Goal: Information Seeking & Learning: Learn about a topic

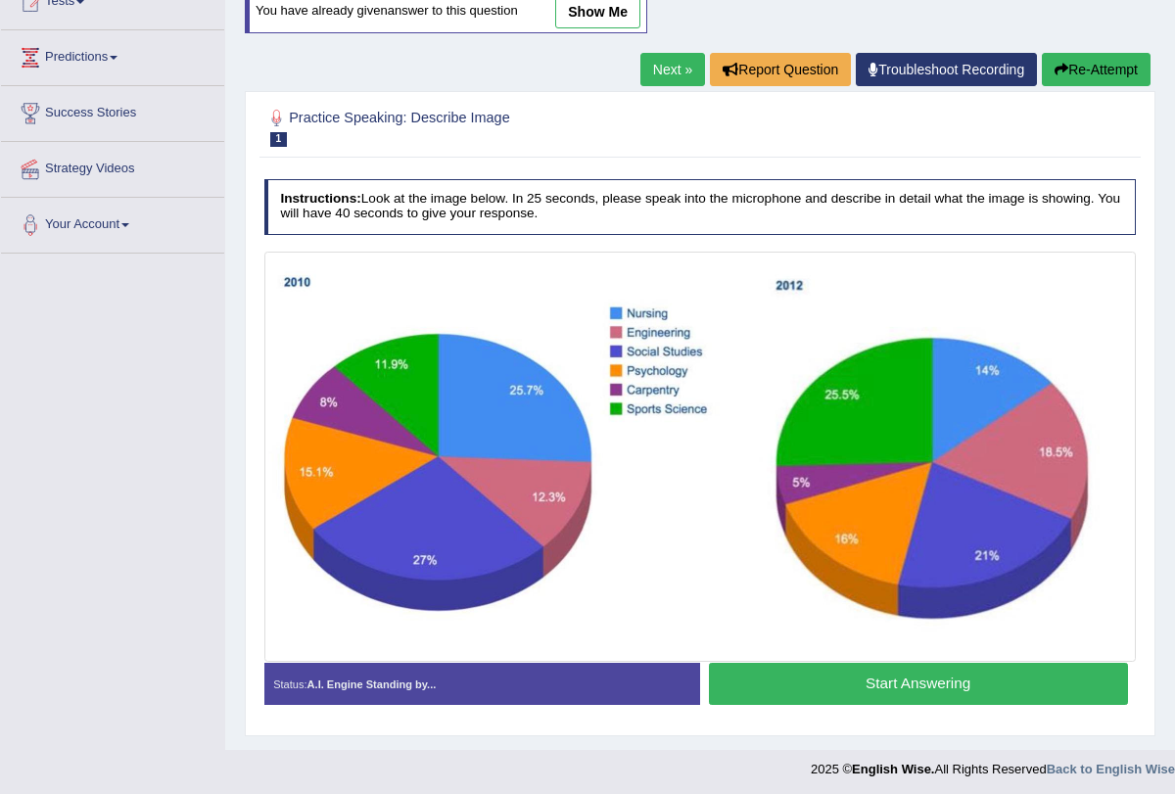
scroll to position [236, 0]
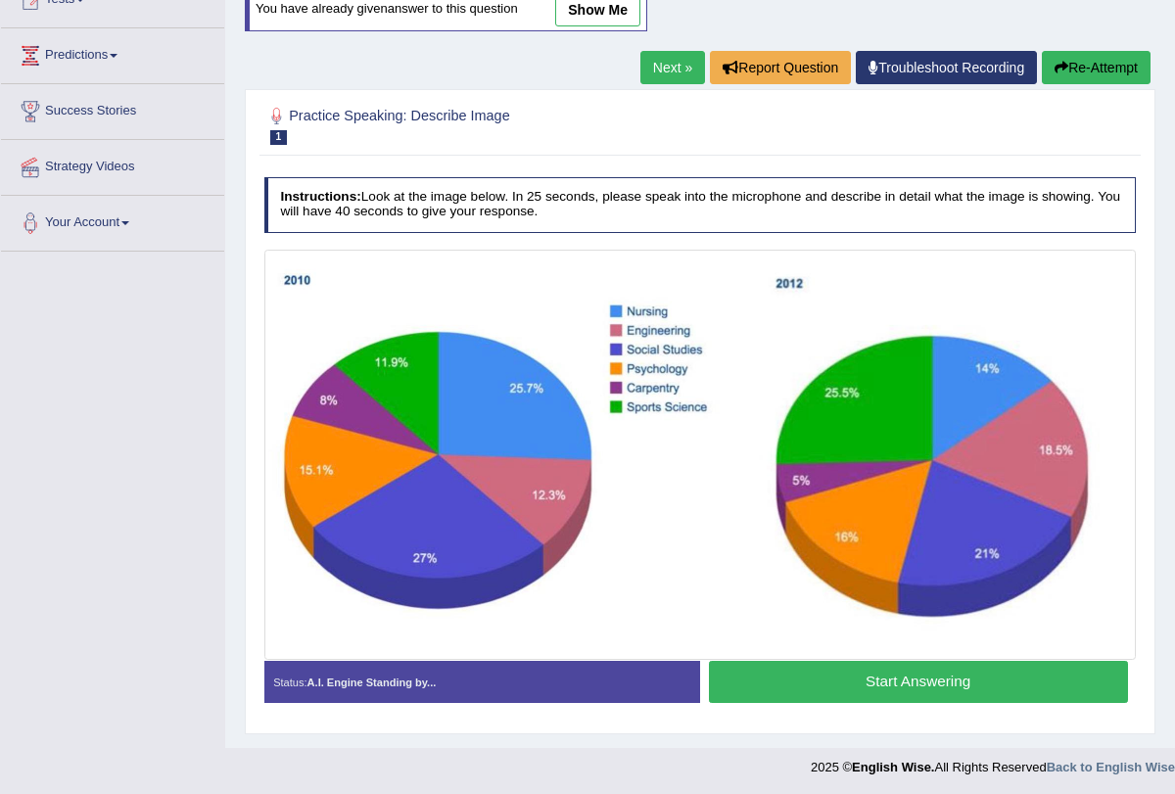
click at [859, 676] on button "Start Answering" at bounding box center [918, 682] width 419 height 42
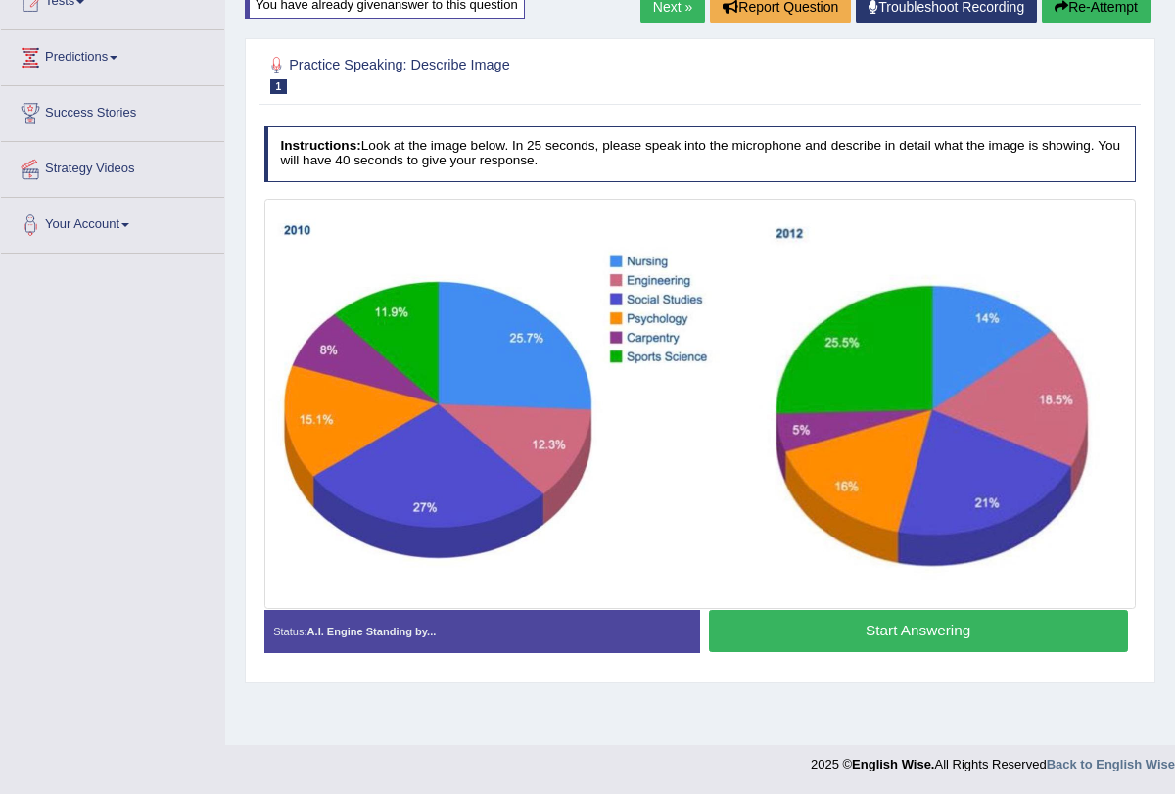
scroll to position [234, 0]
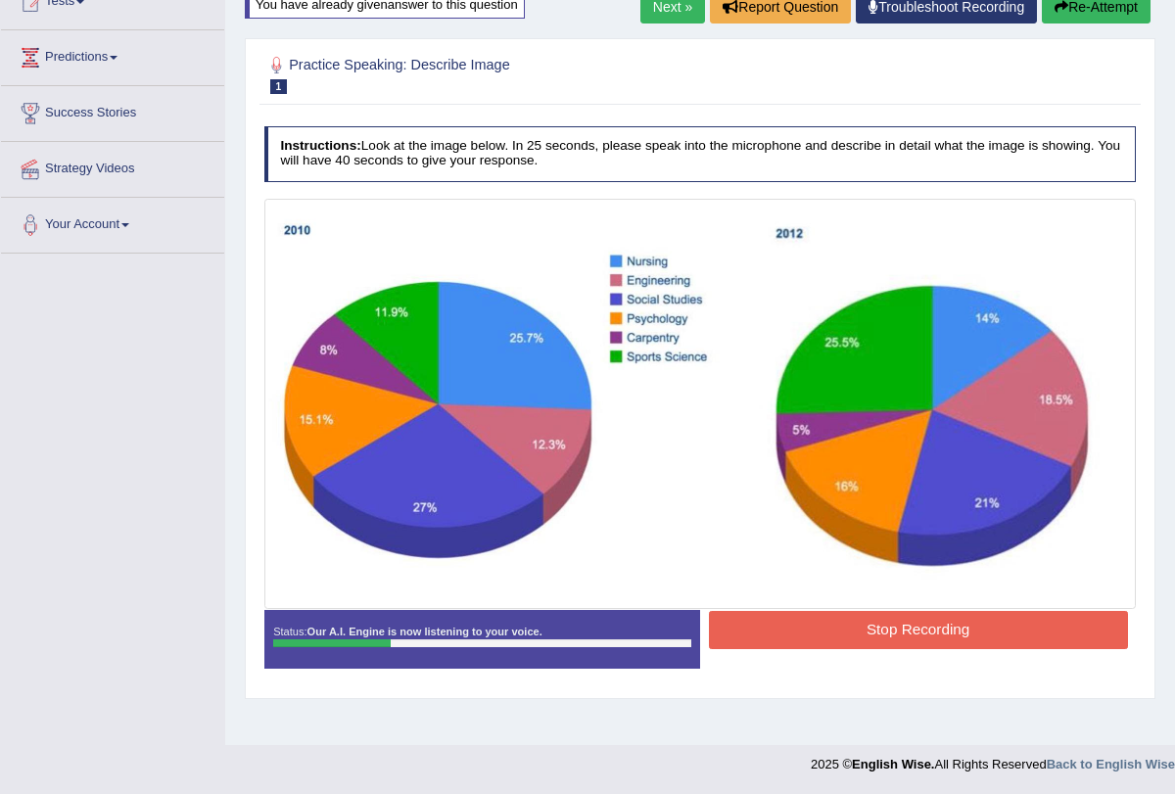
click at [907, 637] on button "Stop Recording" at bounding box center [918, 630] width 419 height 38
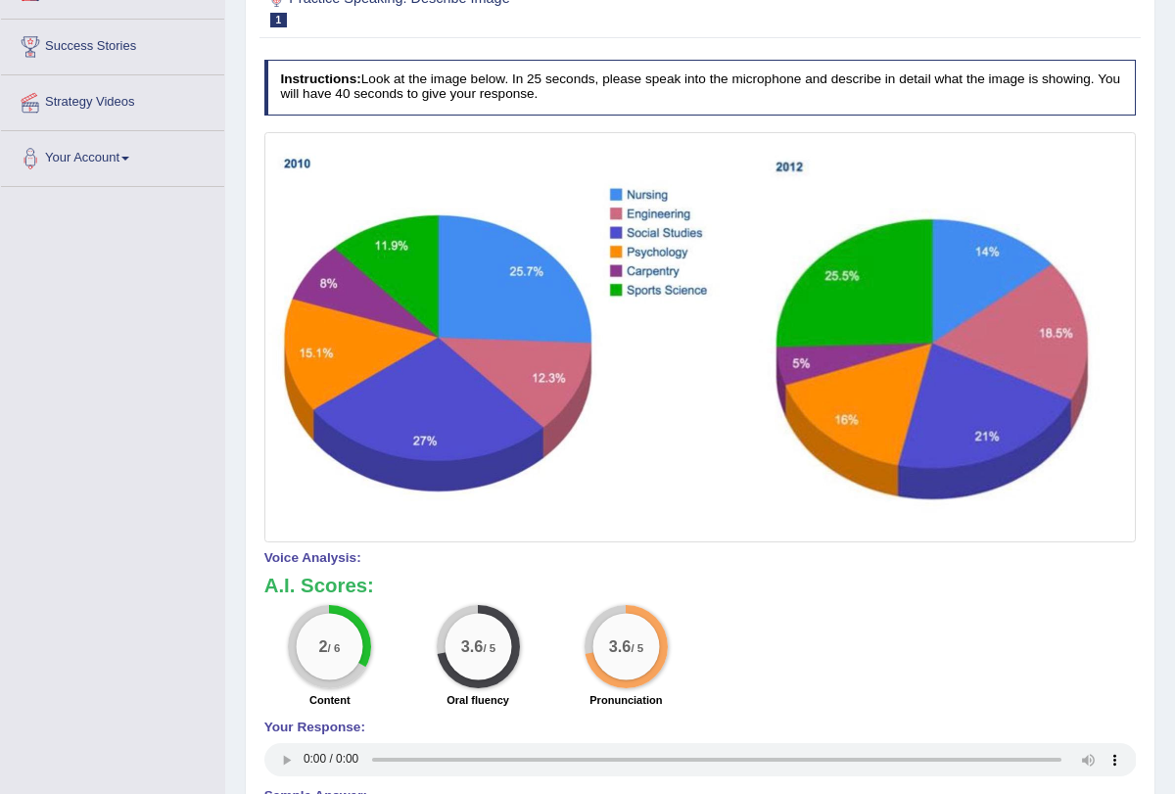
scroll to position [0, 0]
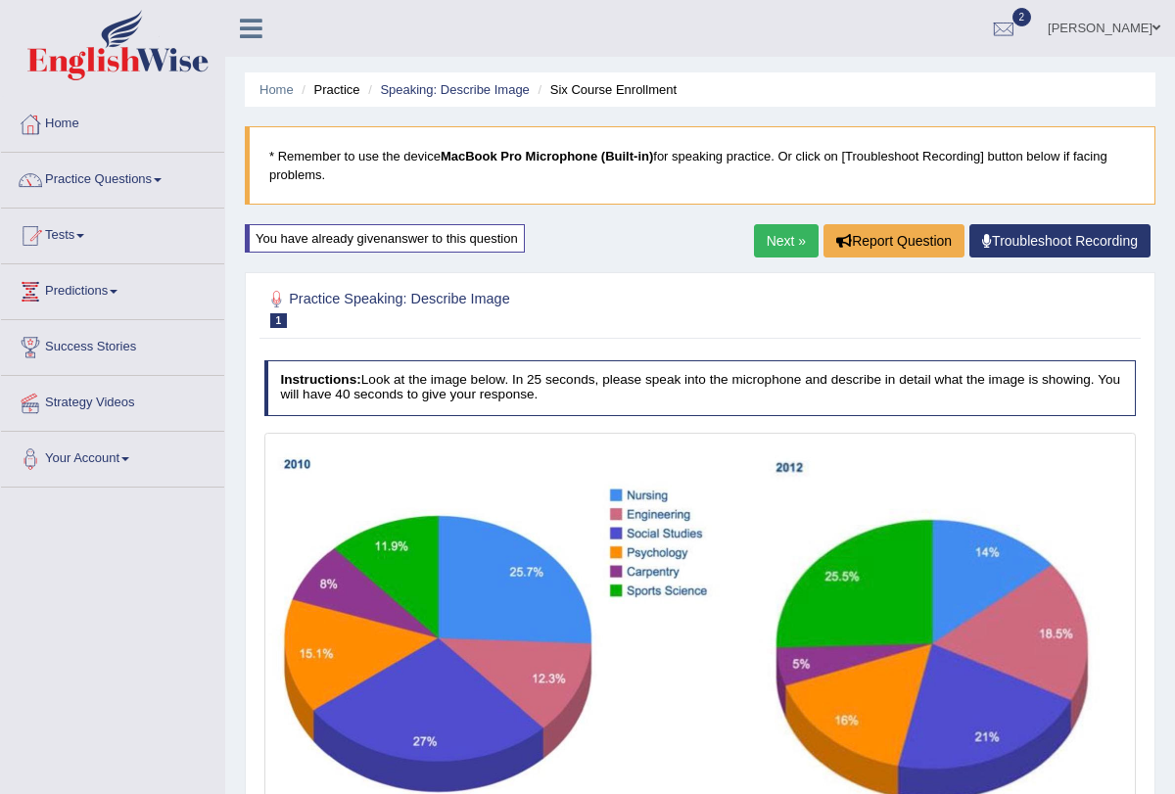
click at [781, 238] on link "Next »" at bounding box center [786, 240] width 65 height 33
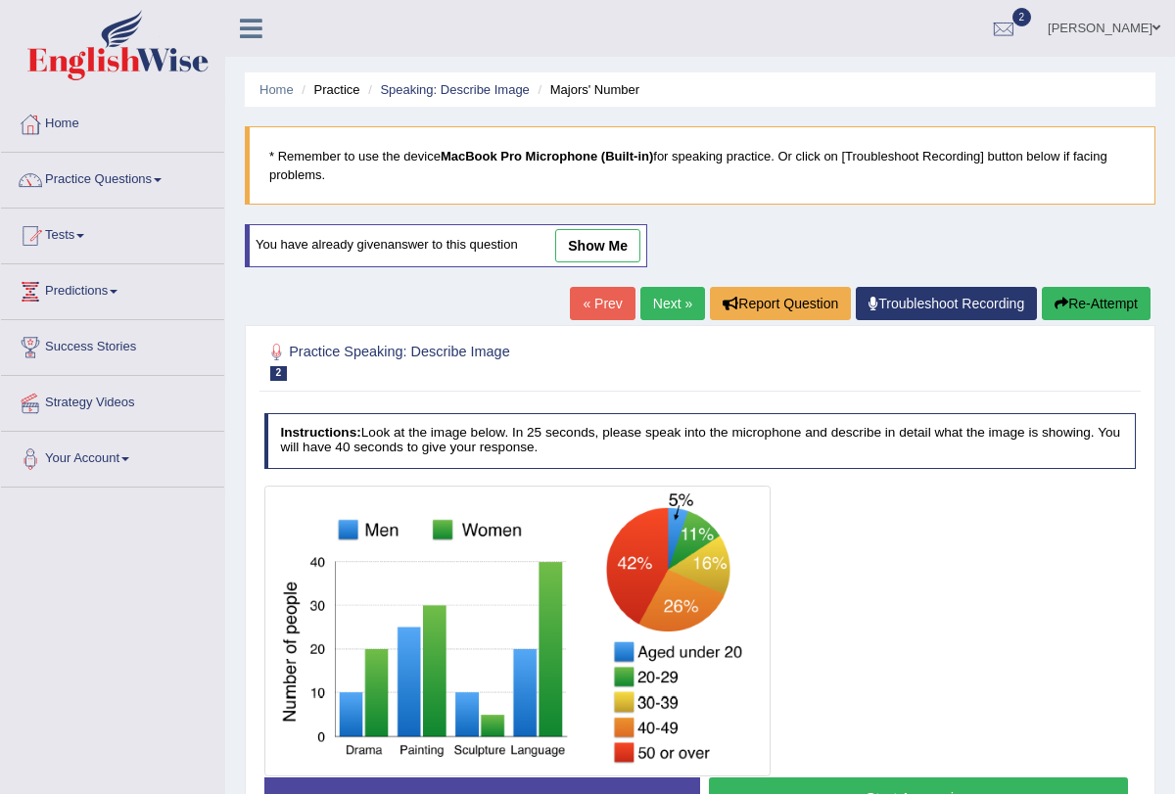
click at [580, 310] on link "« Prev" at bounding box center [602, 303] width 65 height 33
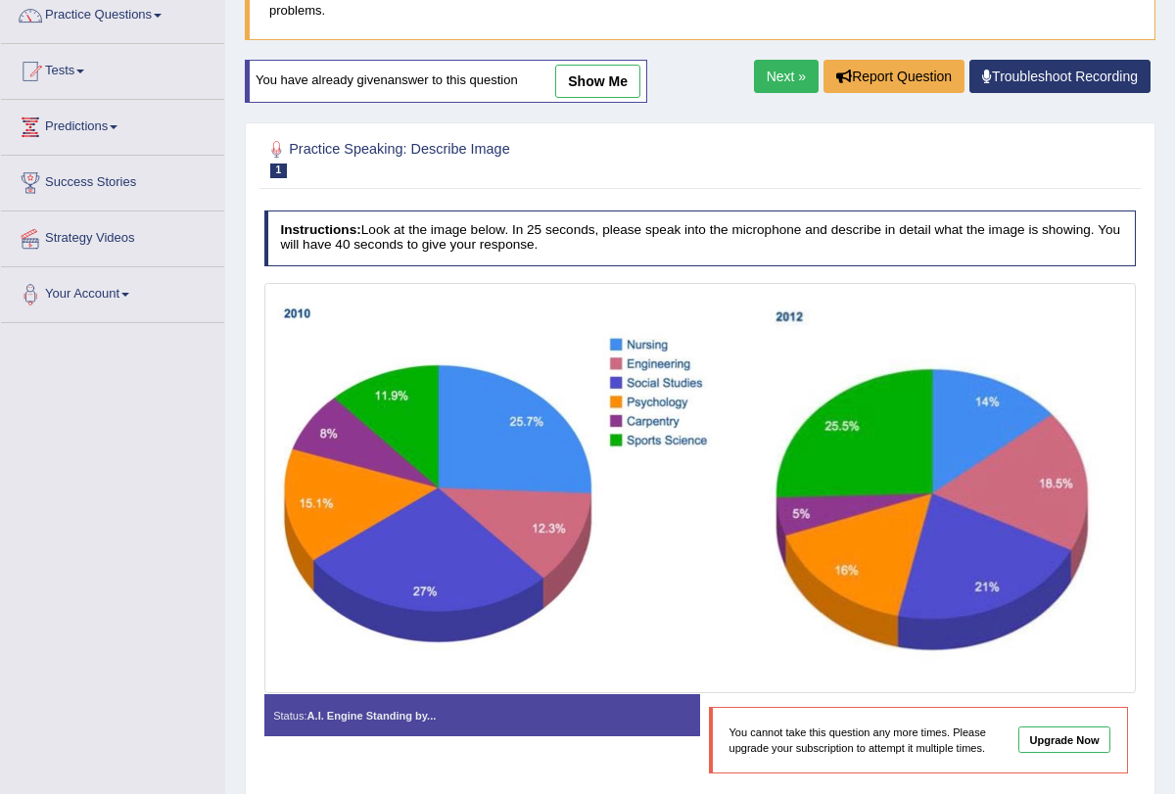
scroll to position [157, 0]
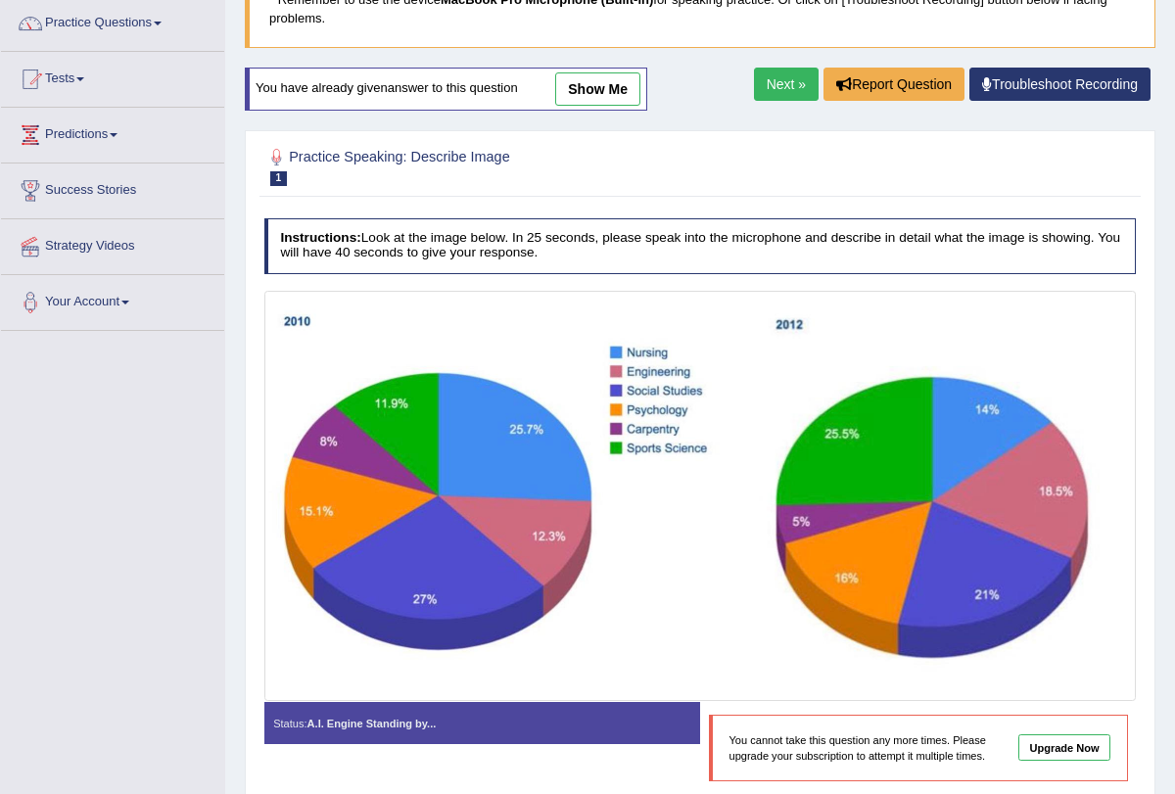
click at [789, 79] on link "Next »" at bounding box center [786, 84] width 65 height 33
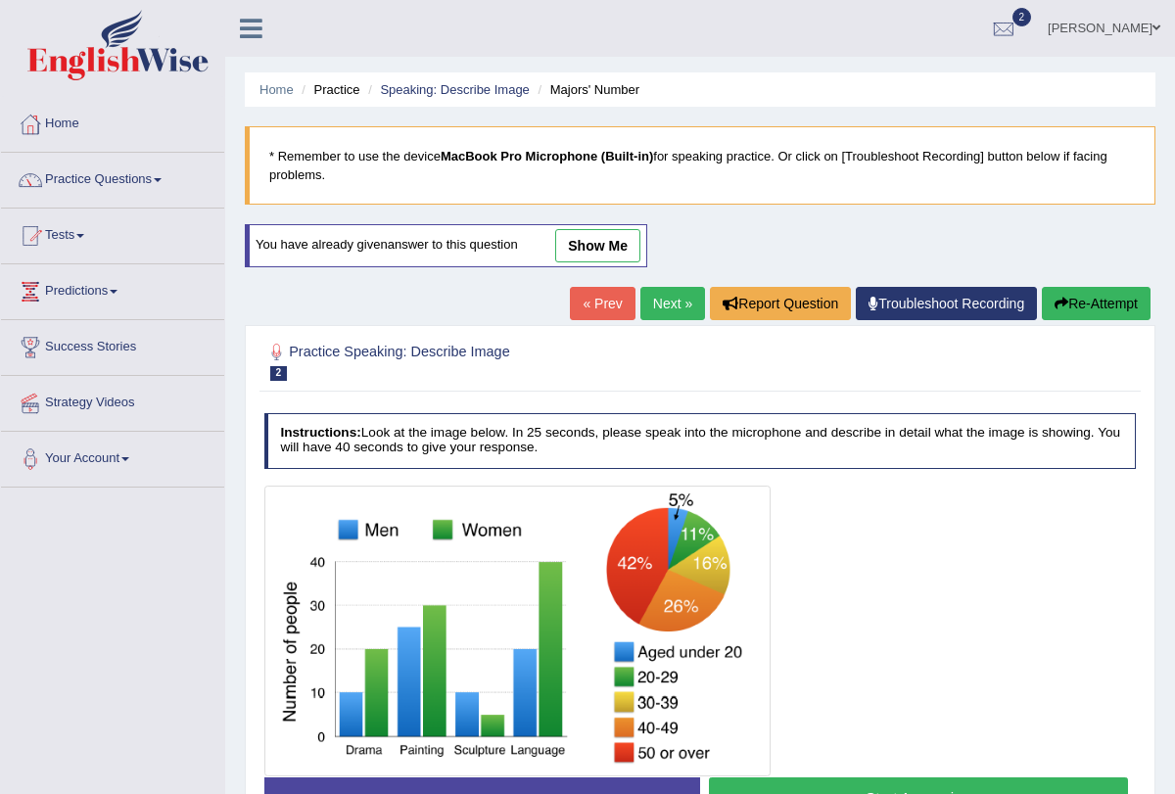
click at [162, 179] on span at bounding box center [158, 180] width 8 height 4
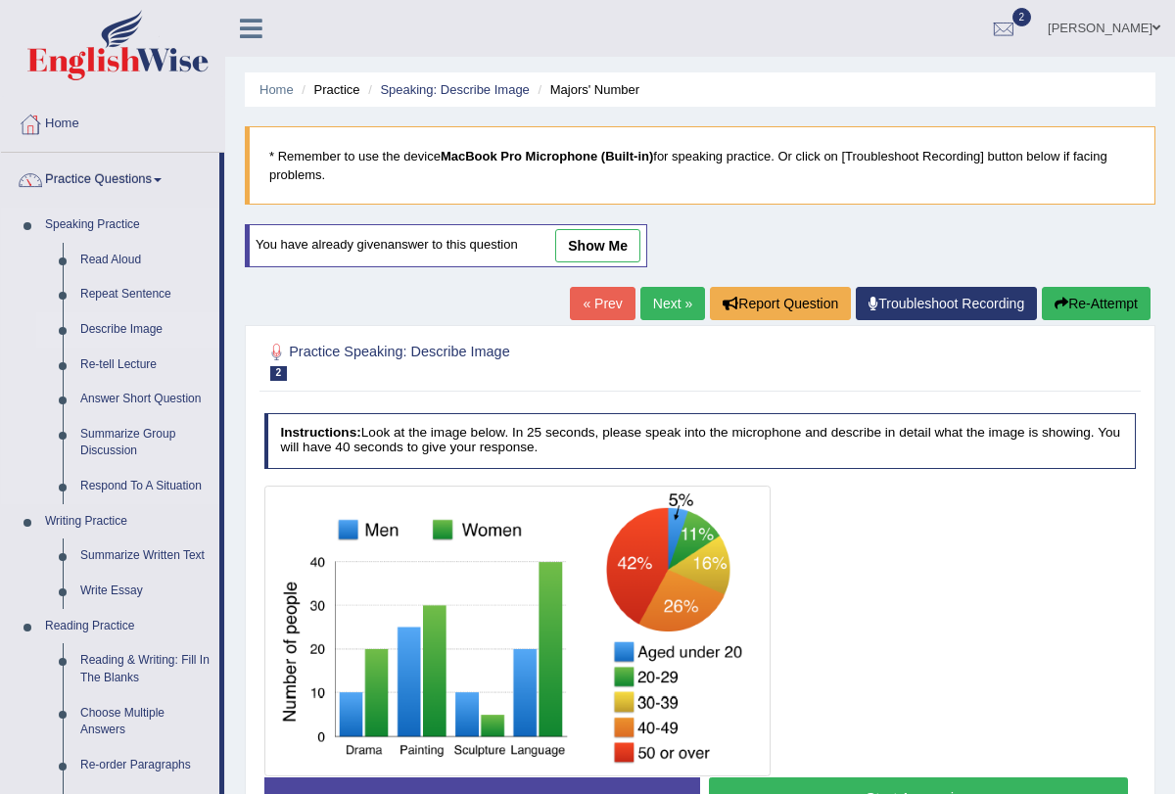
click at [134, 325] on link "Describe Image" at bounding box center [145, 329] width 148 height 35
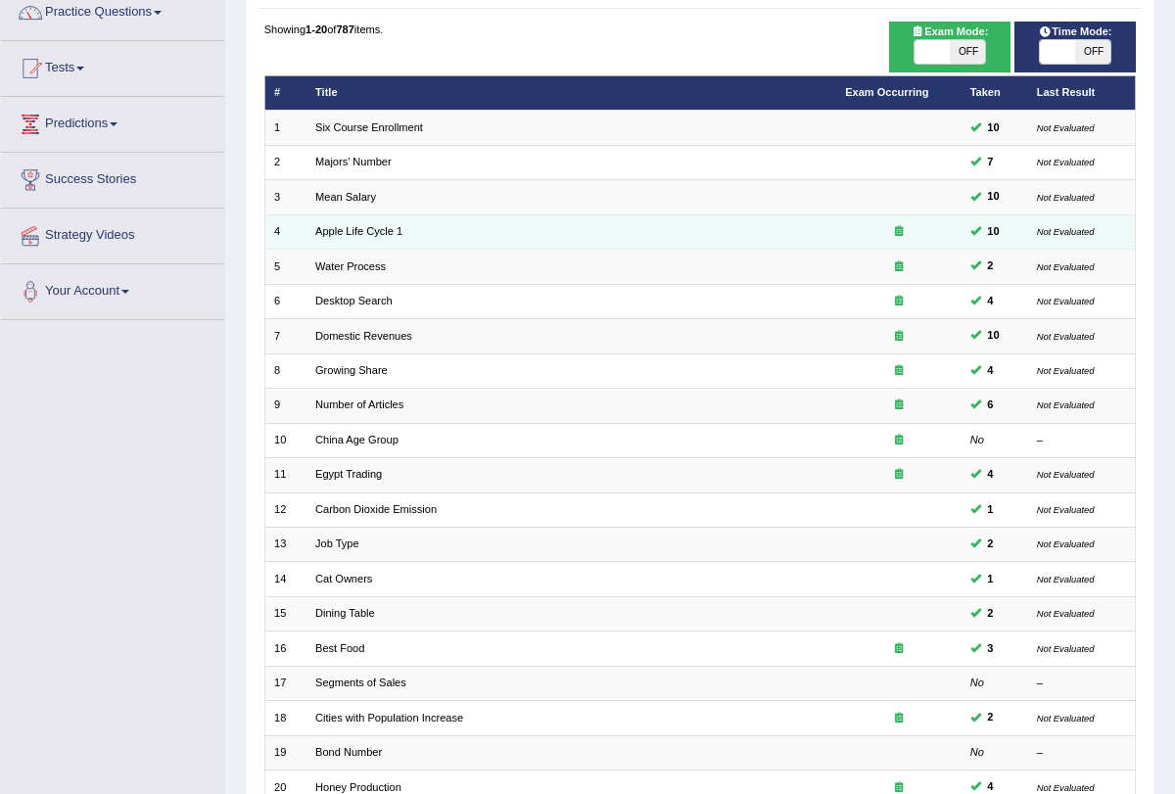
scroll to position [324, 0]
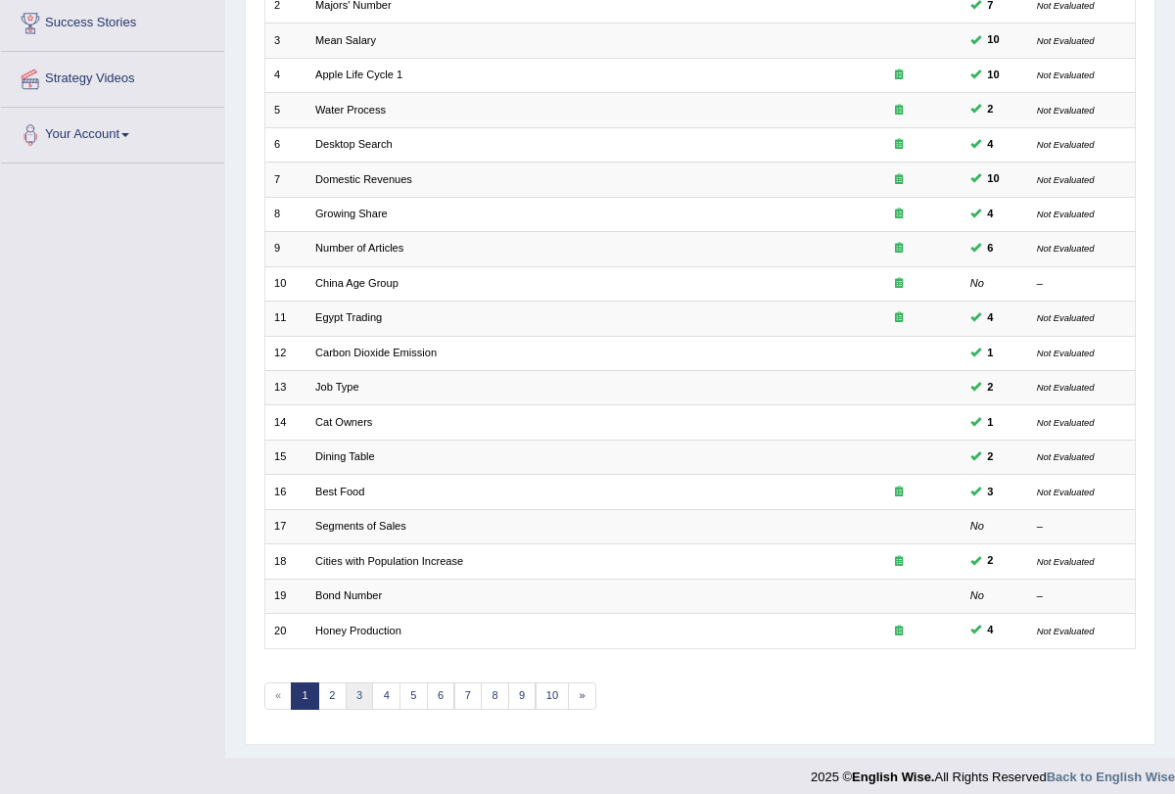
click at [349, 688] on link "3" at bounding box center [360, 695] width 28 height 27
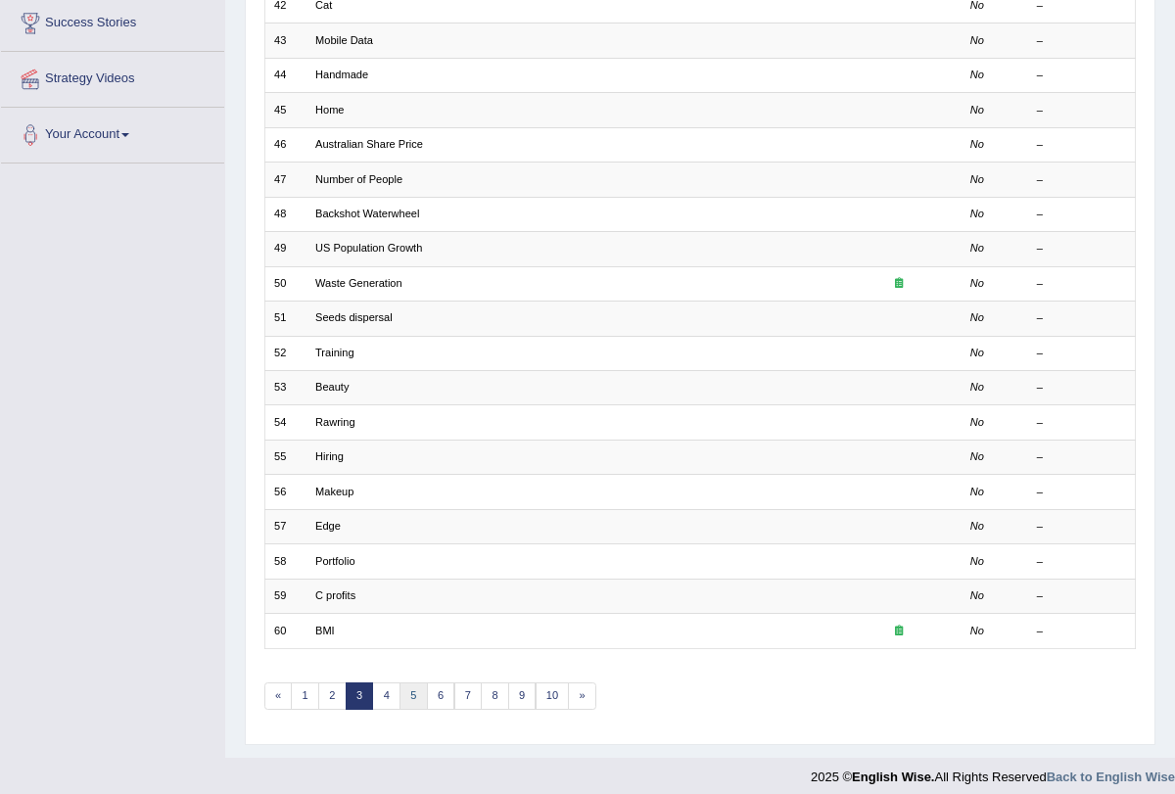
click at [402, 690] on link "5" at bounding box center [413, 695] width 28 height 27
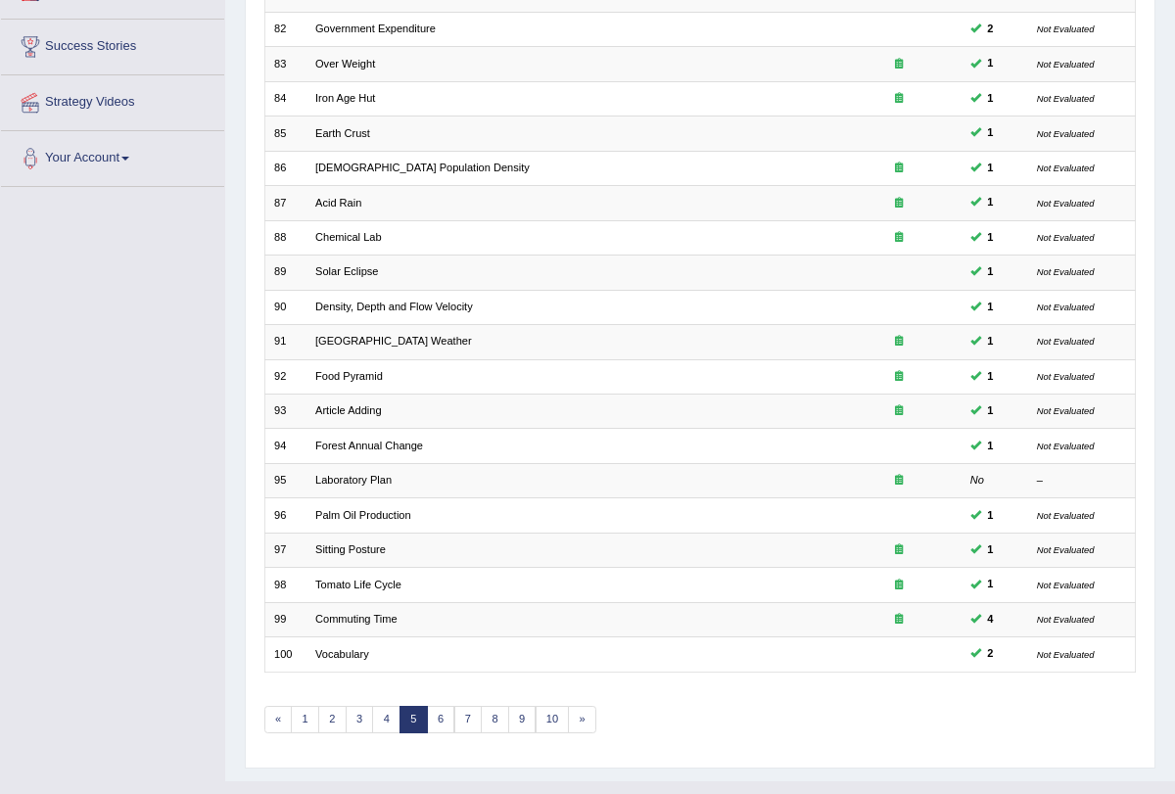
scroll to position [324, 0]
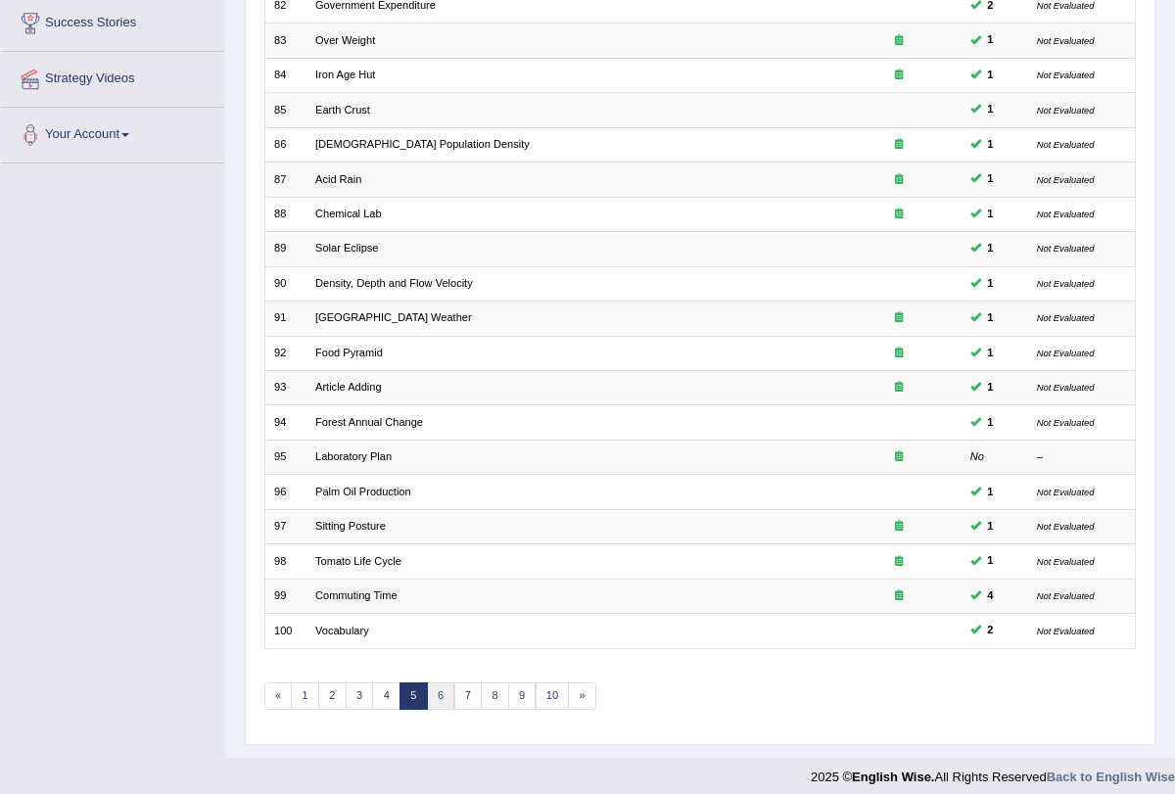
click at [432, 690] on link "6" at bounding box center [441, 695] width 28 height 27
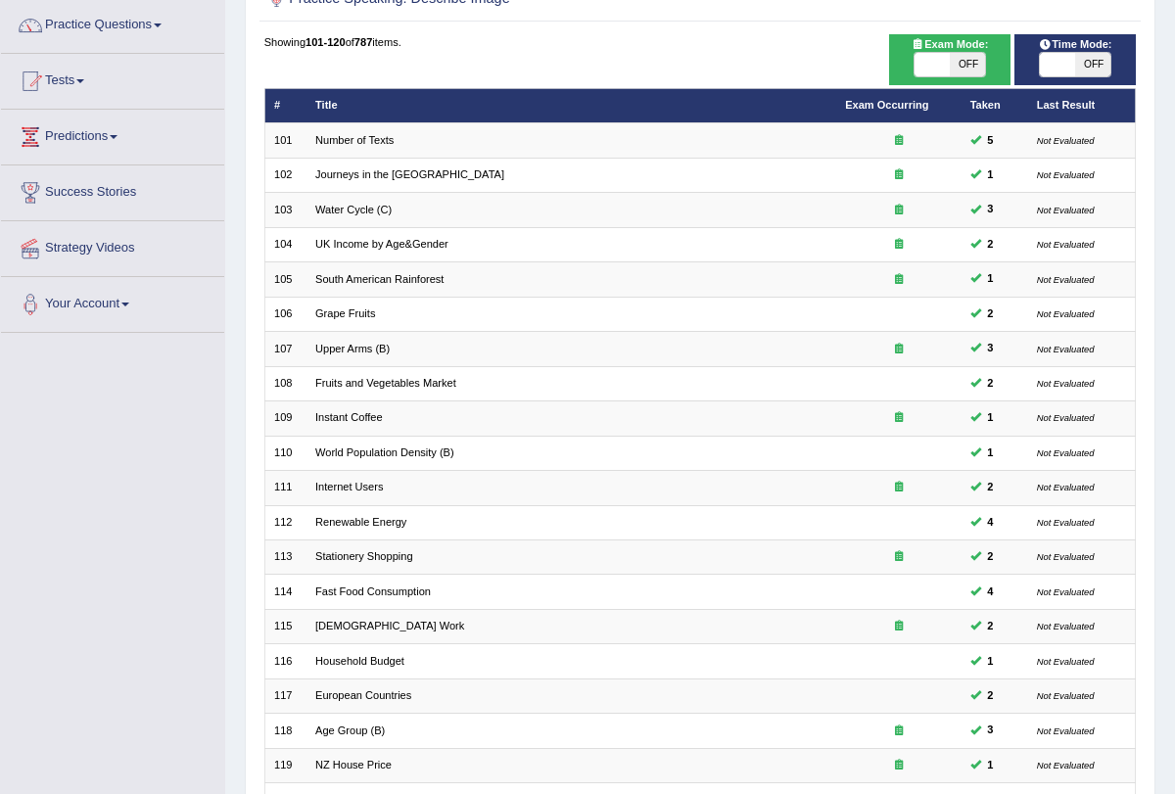
scroll to position [324, 0]
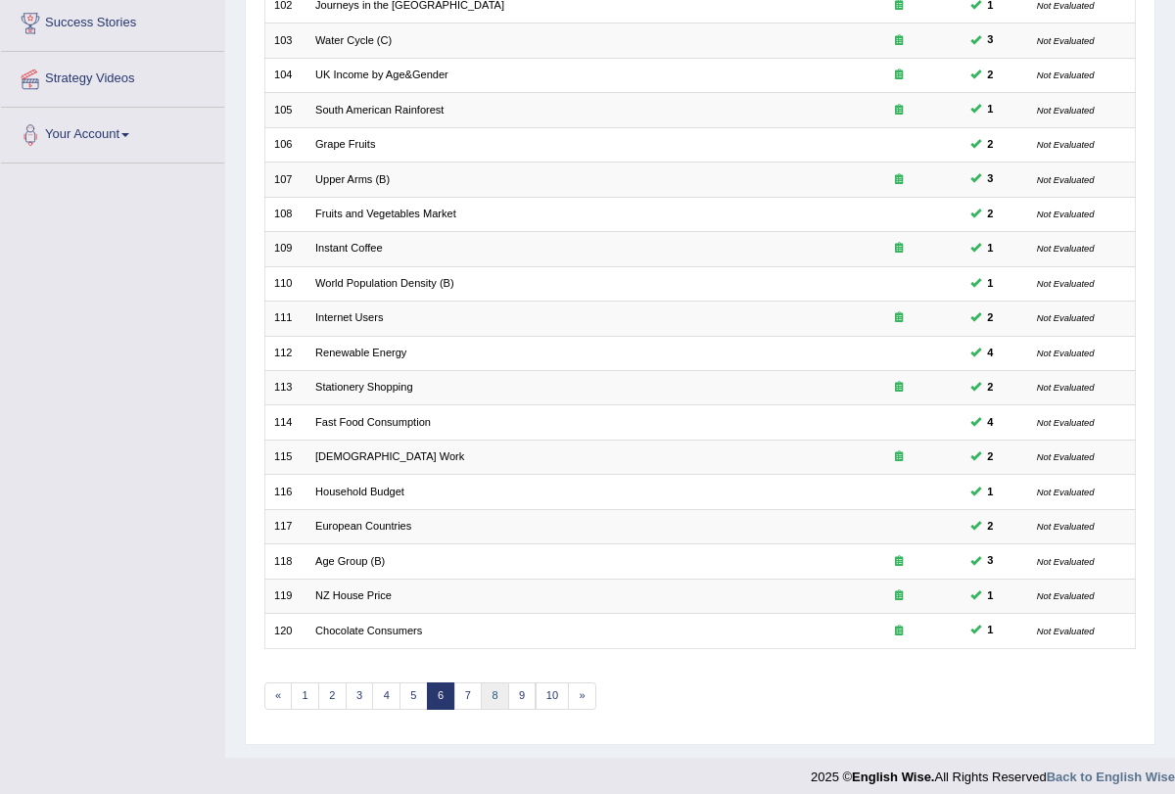
click at [481, 697] on link "8" at bounding box center [495, 695] width 28 height 27
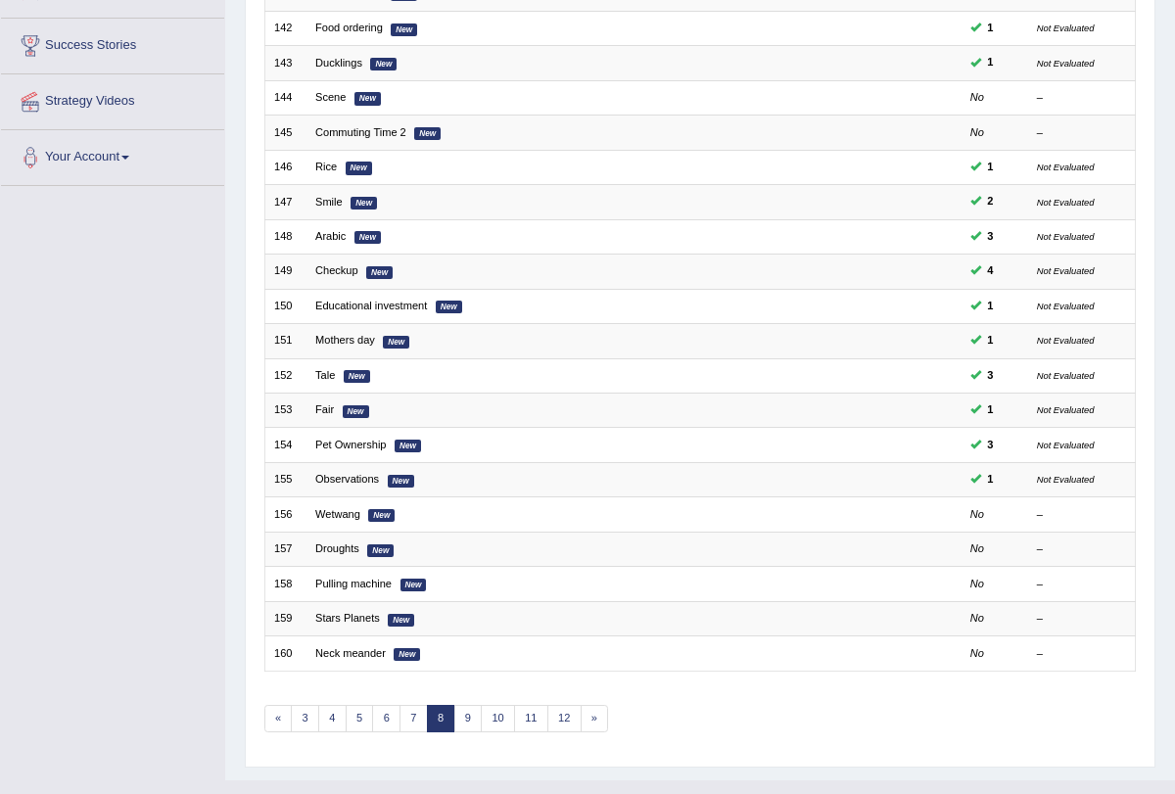
scroll to position [307, 0]
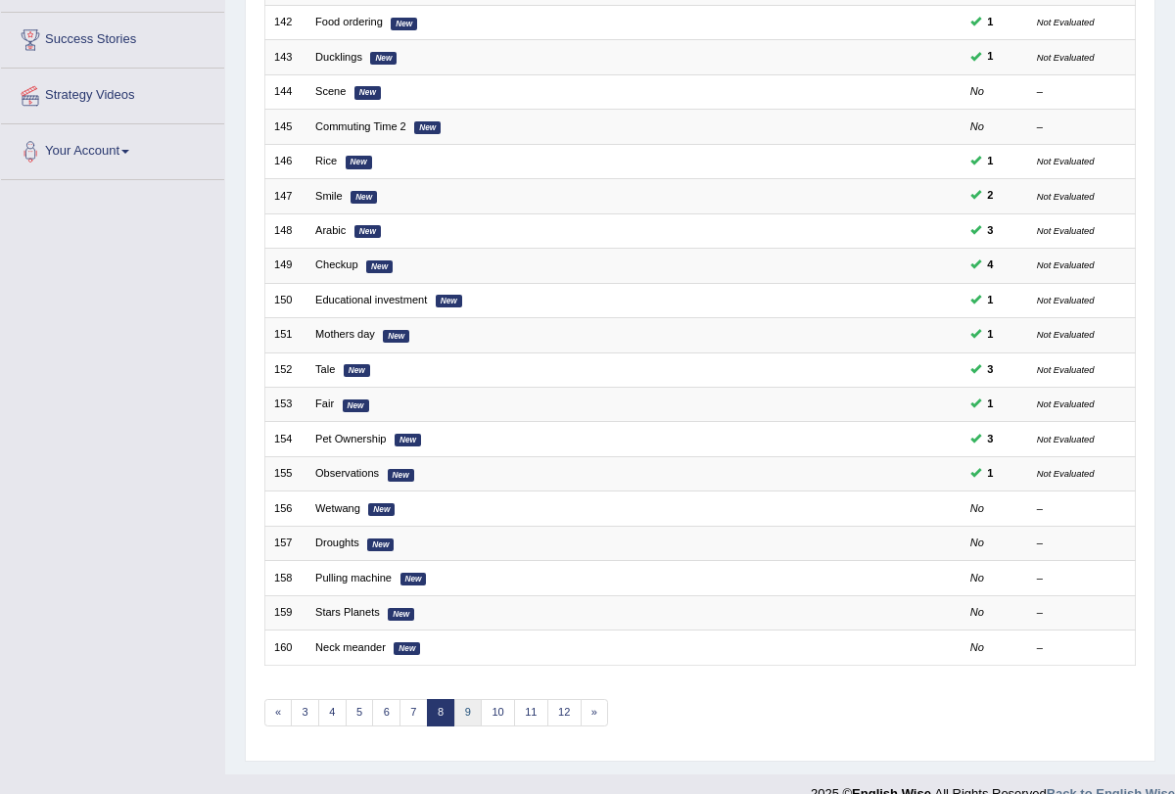
click at [460, 706] on link "9" at bounding box center [468, 712] width 28 height 27
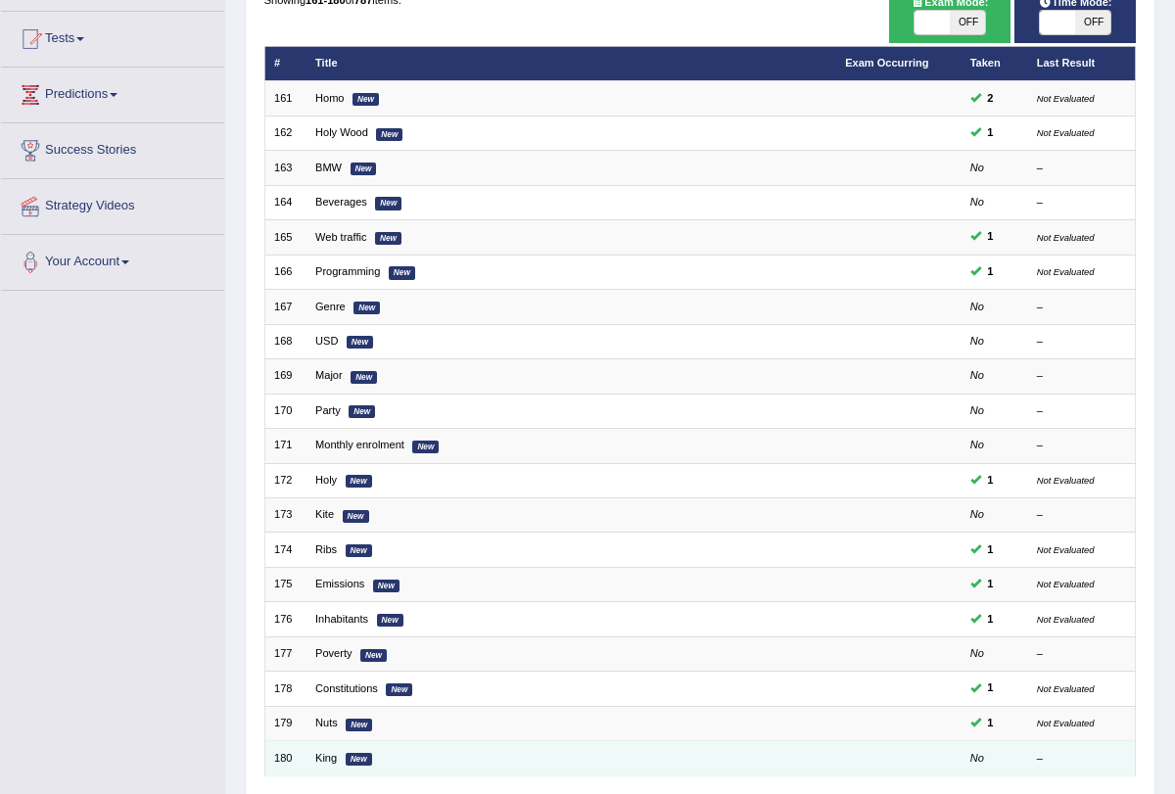
scroll to position [324, 0]
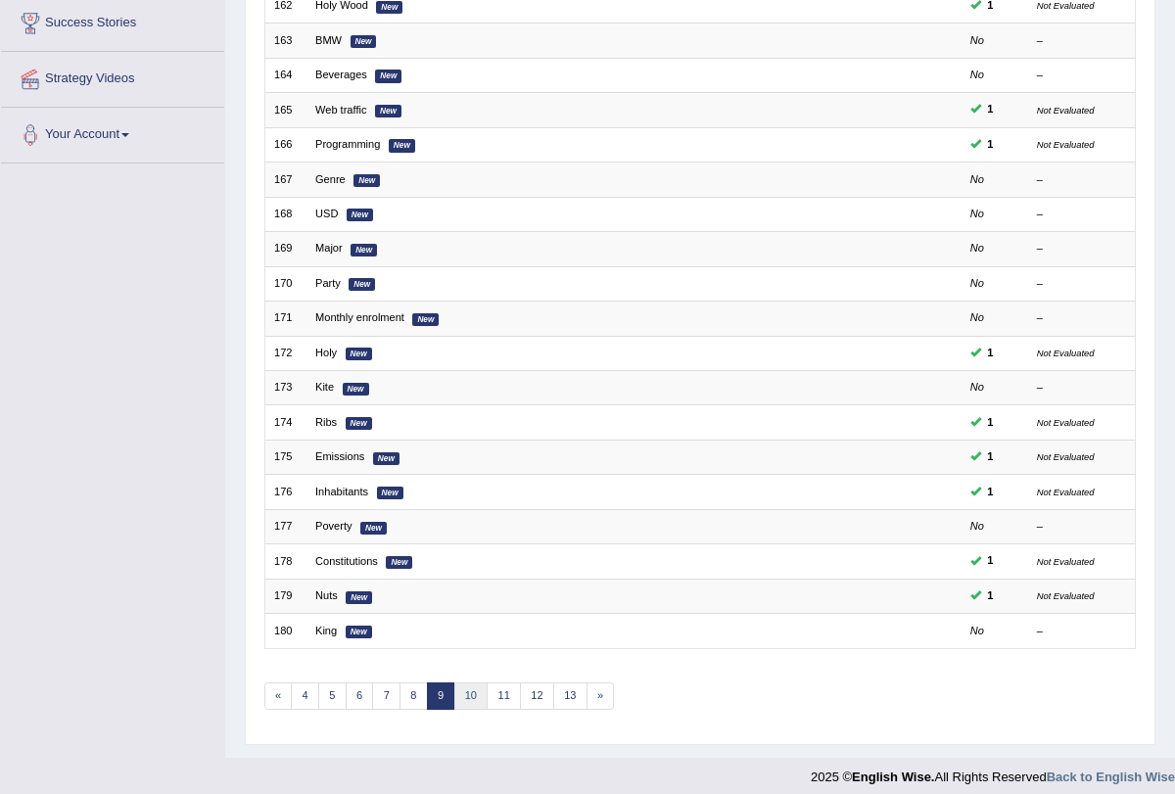
click at [462, 694] on link "10" at bounding box center [471, 695] width 34 height 27
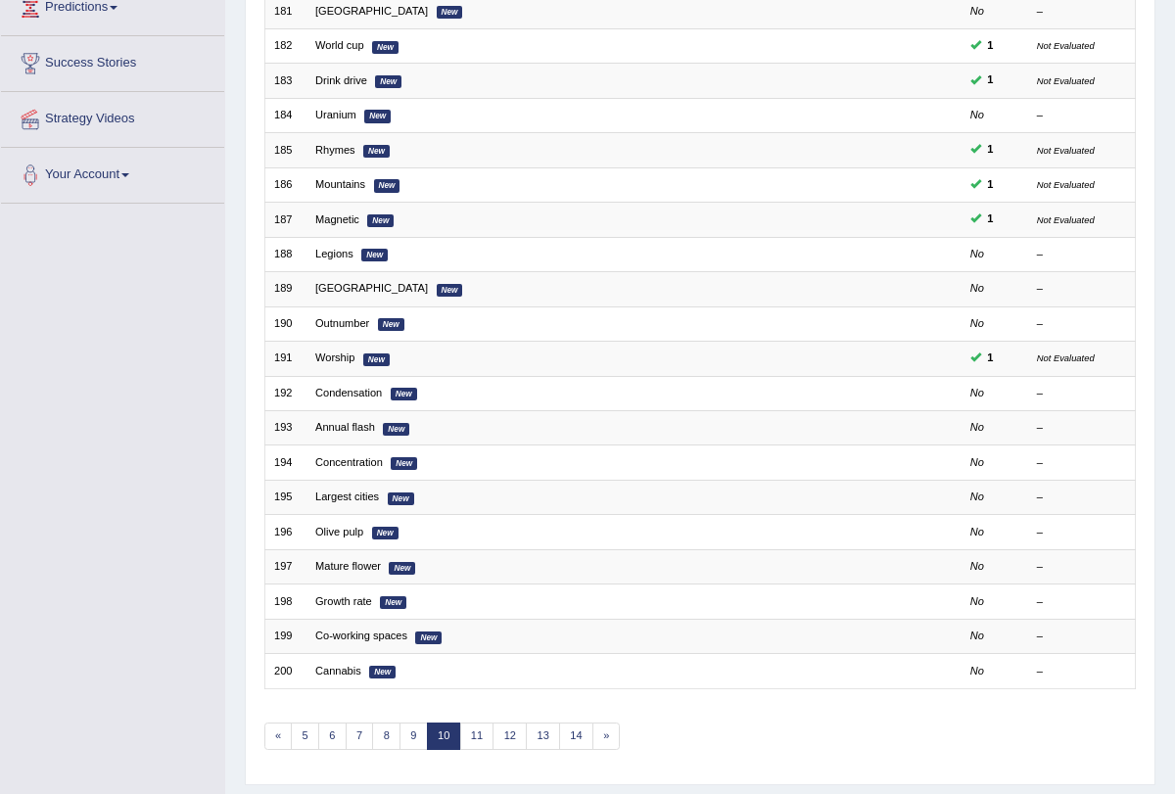
scroll to position [324, 0]
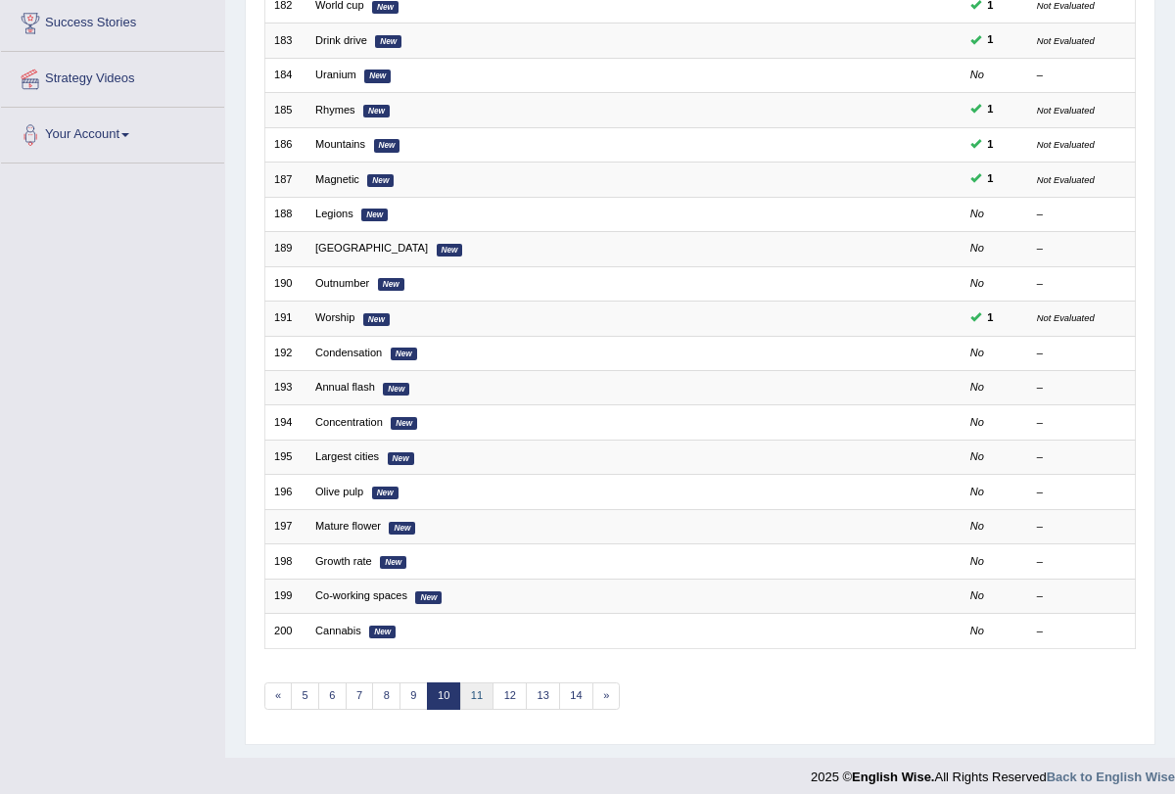
click at [472, 683] on link "11" at bounding box center [477, 695] width 34 height 27
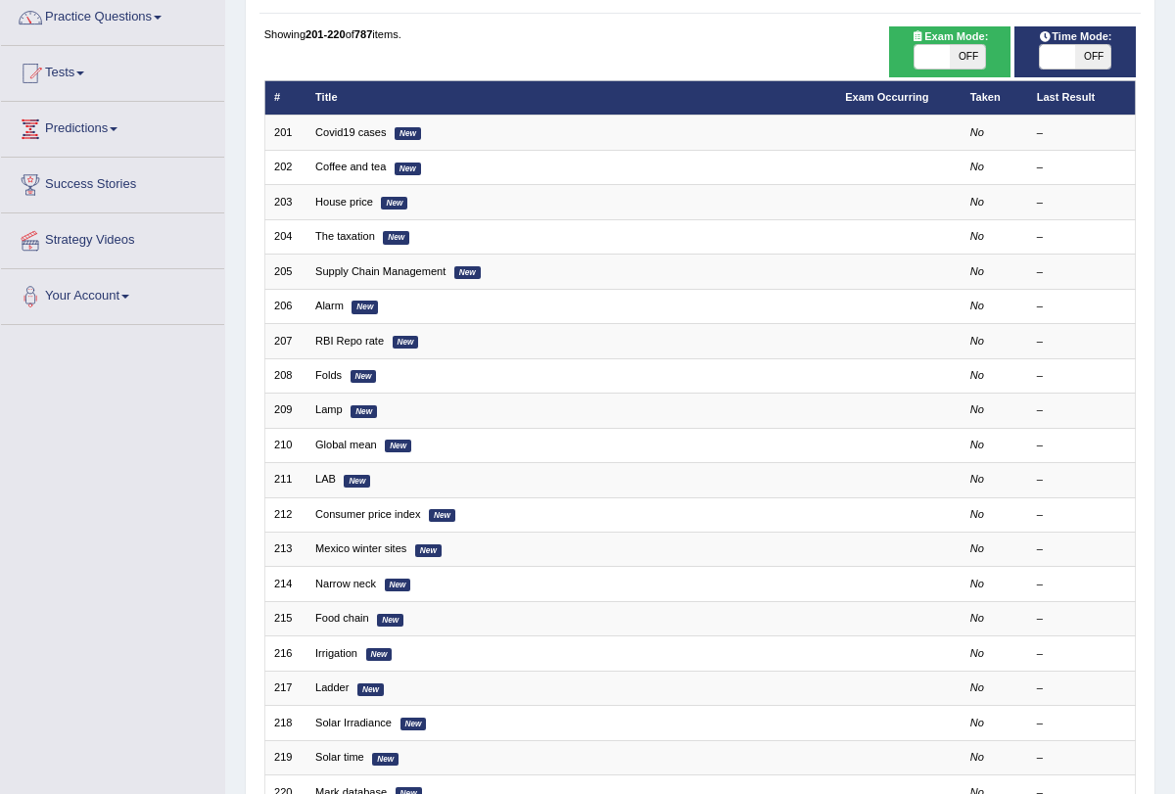
scroll to position [324, 0]
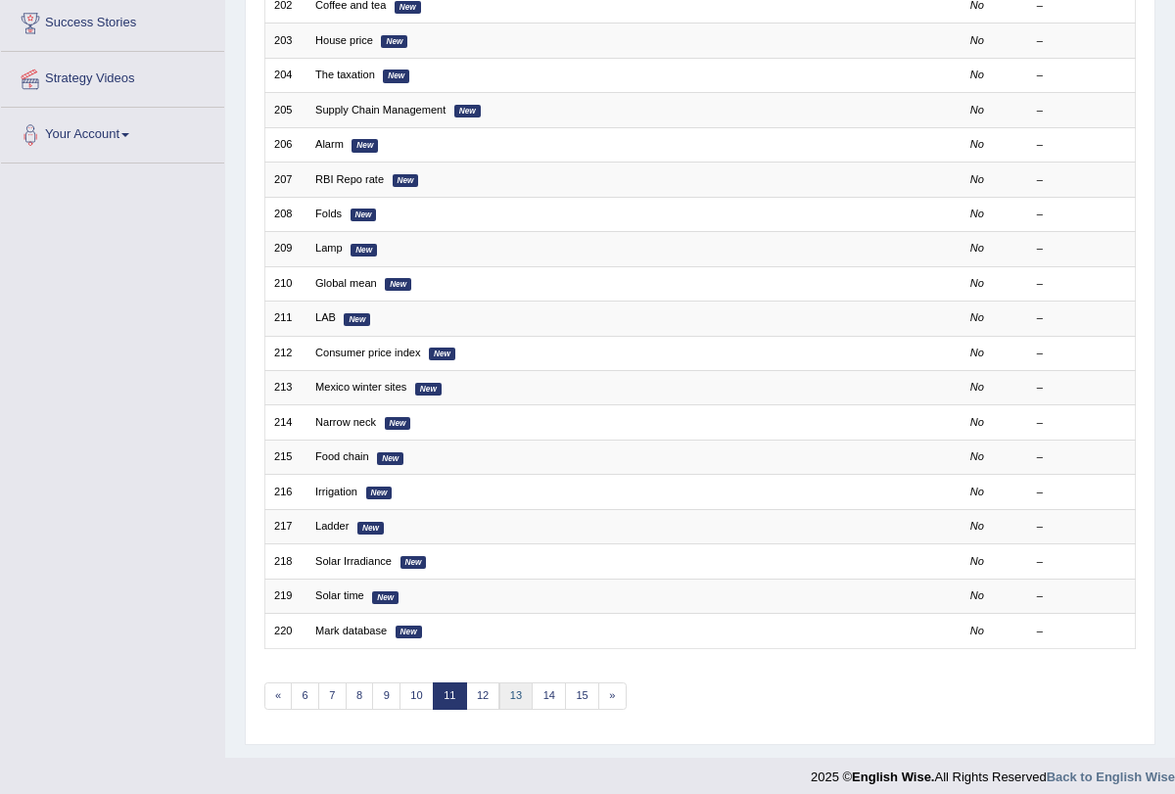
click at [509, 686] on link "13" at bounding box center [516, 695] width 34 height 27
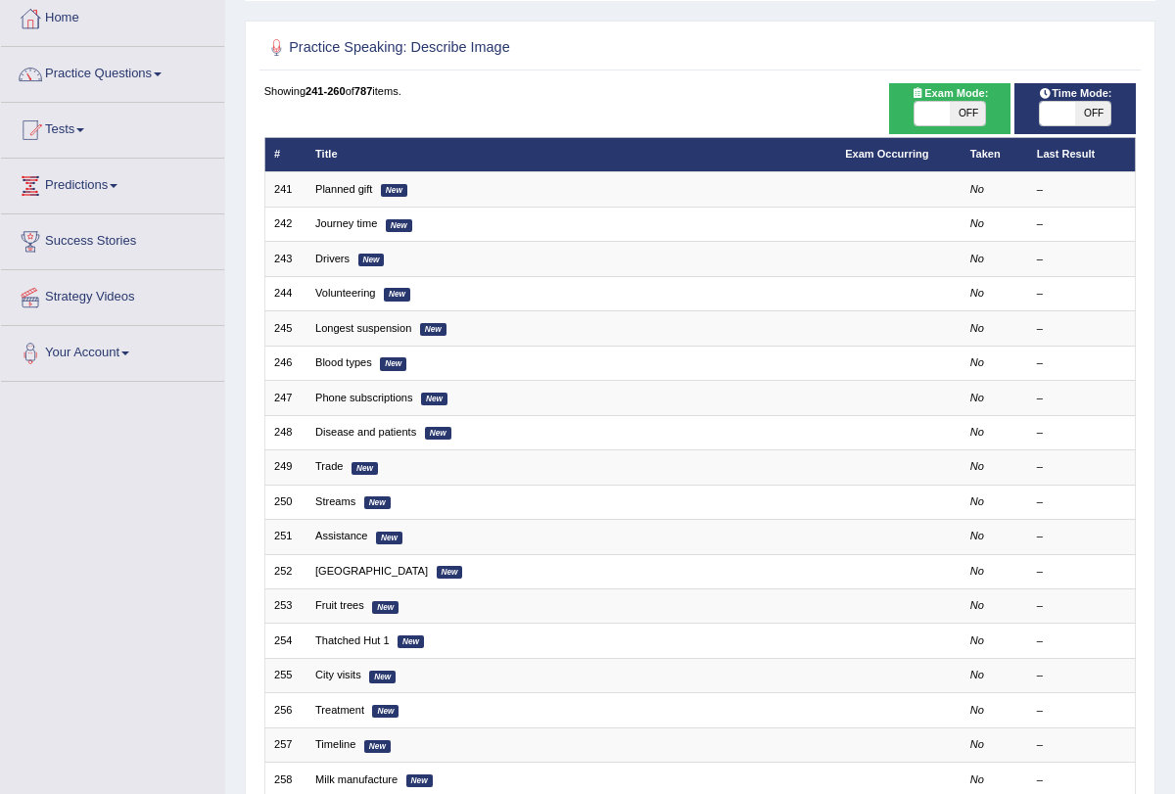
scroll to position [324, 0]
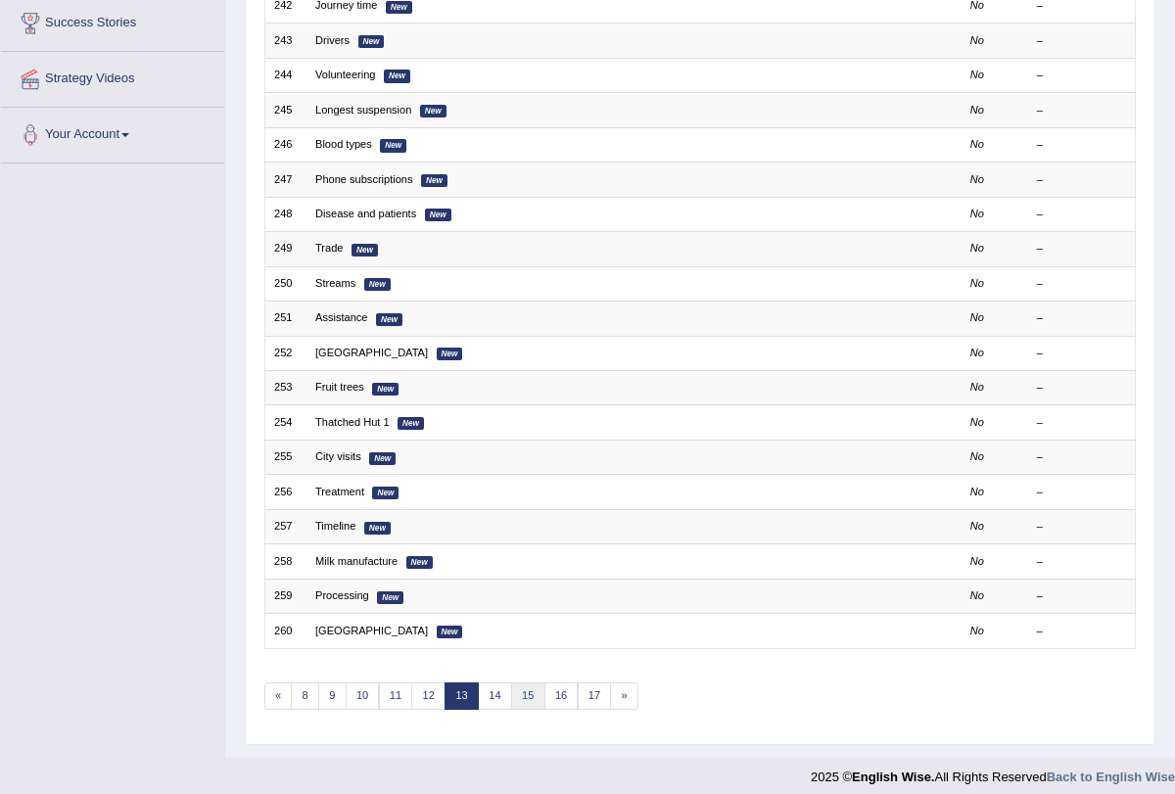
click at [511, 682] on link "15" at bounding box center [528, 695] width 34 height 27
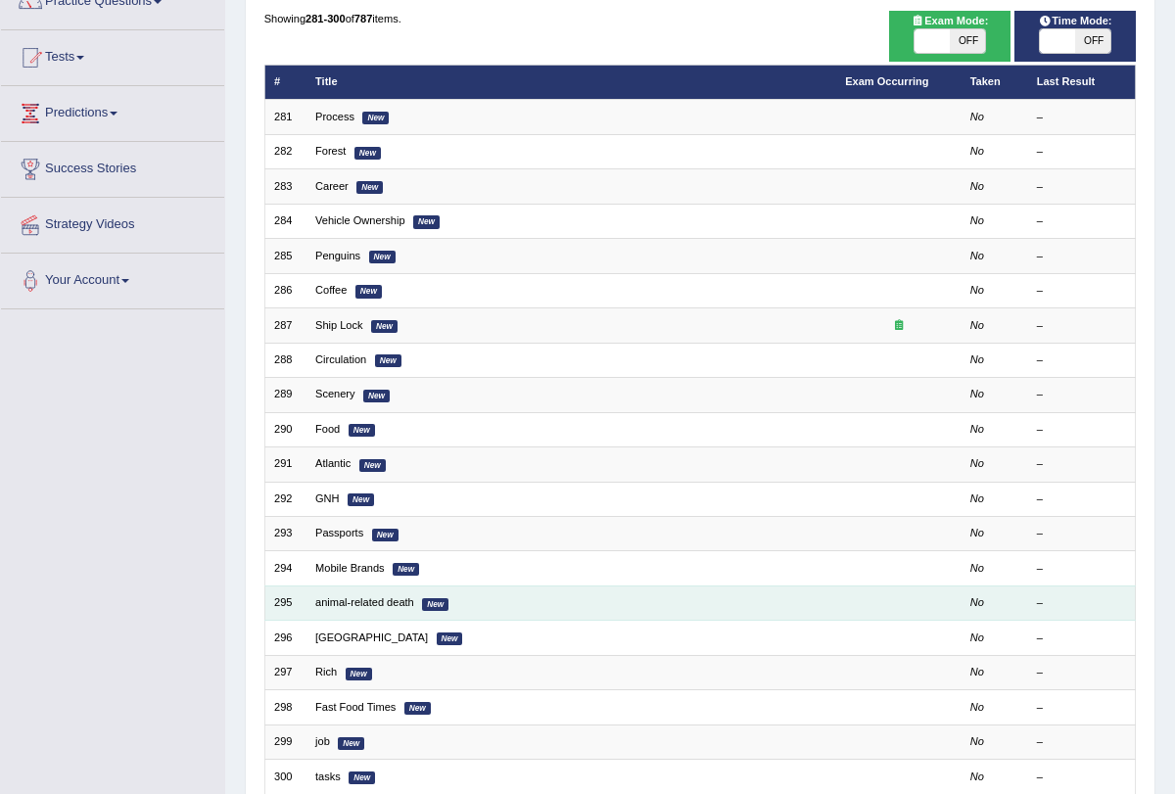
scroll to position [324, 0]
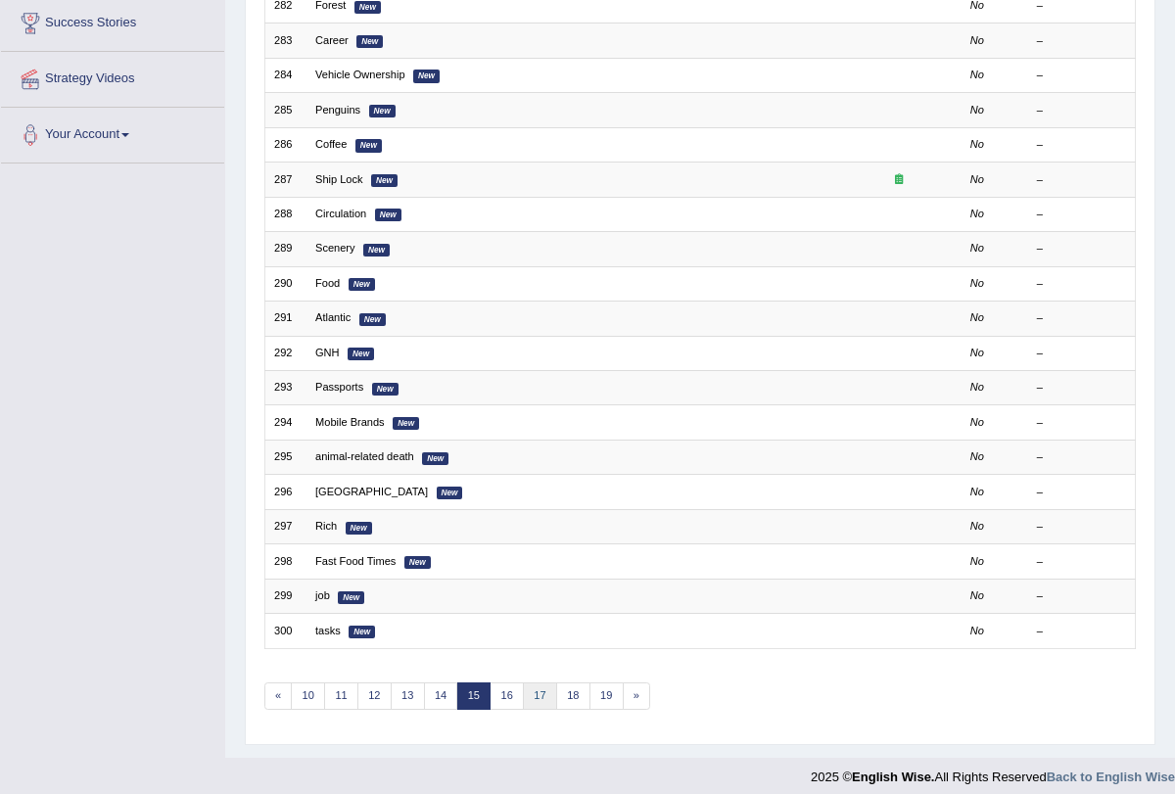
click at [528, 687] on link "17" at bounding box center [540, 695] width 34 height 27
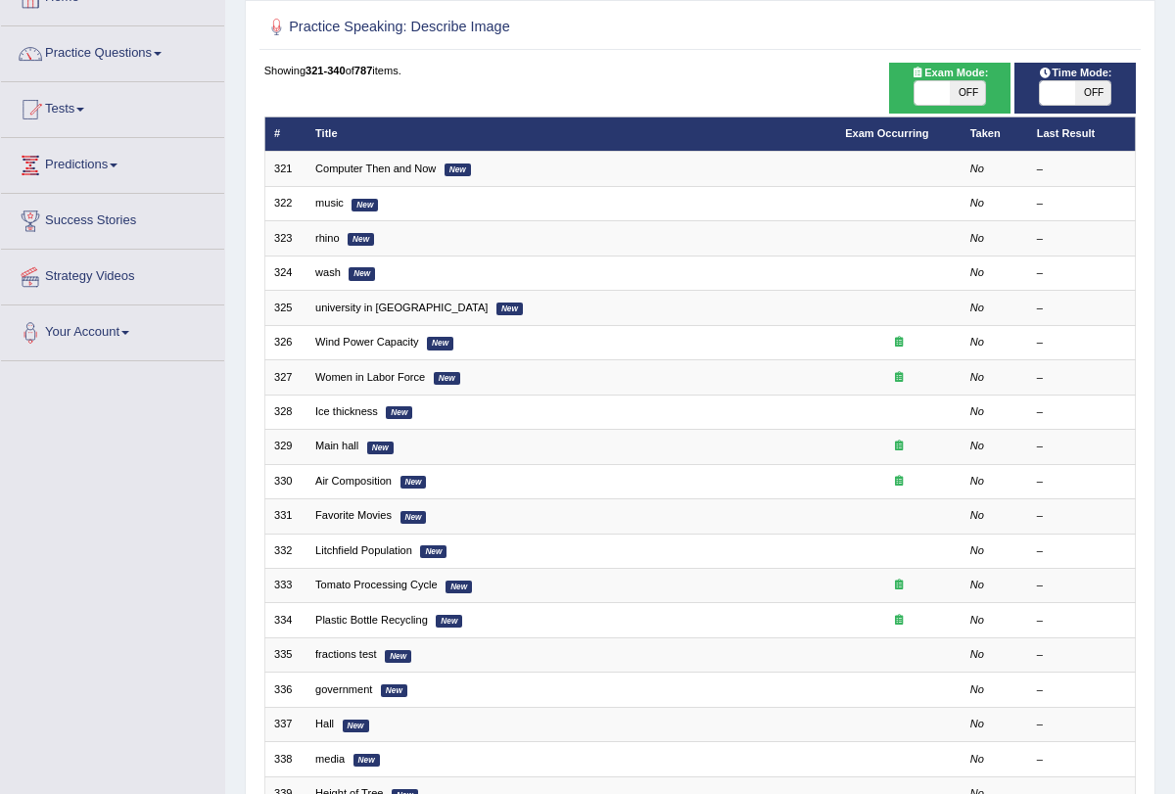
scroll to position [324, 0]
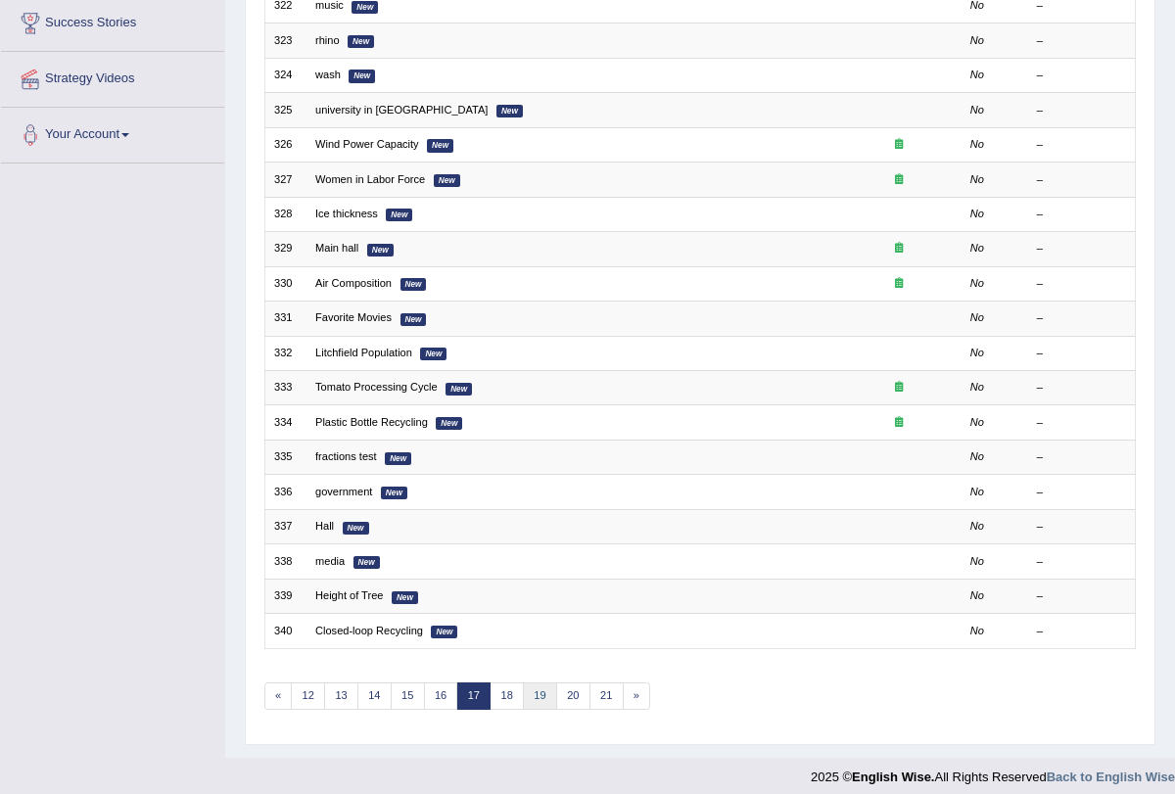
click at [531, 685] on link "19" at bounding box center [540, 695] width 34 height 27
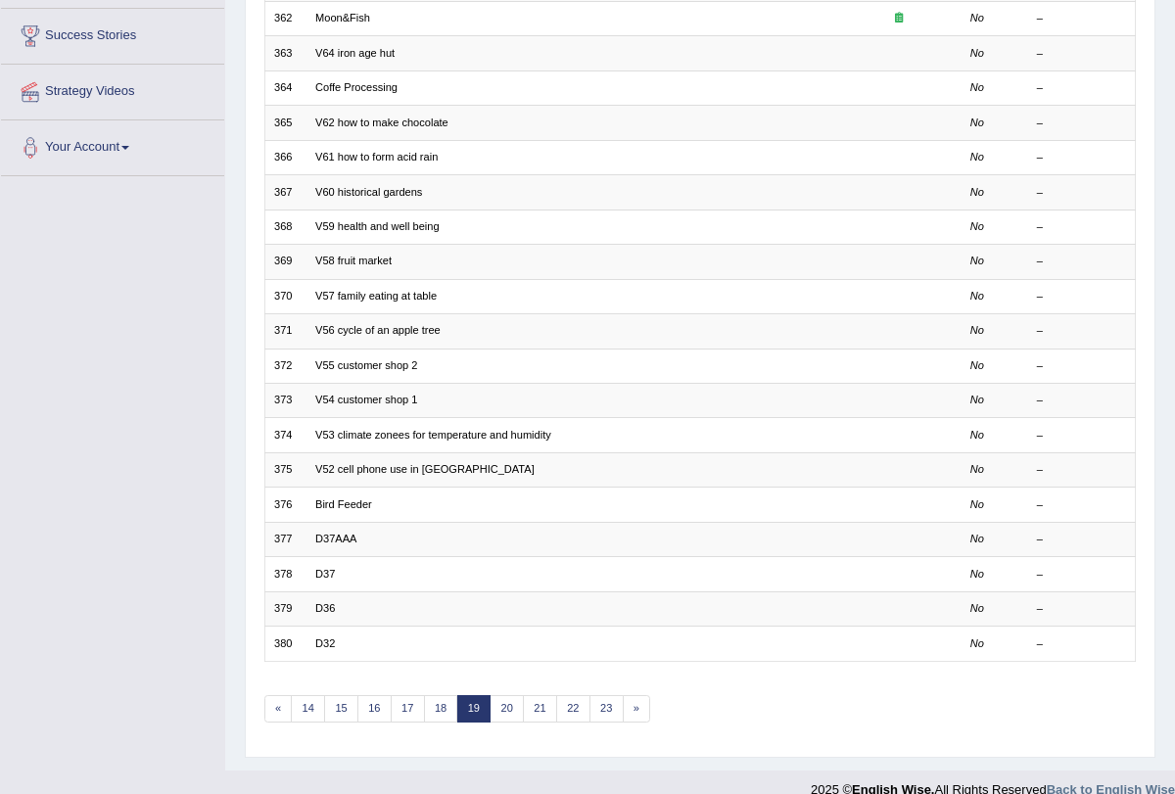
scroll to position [324, 0]
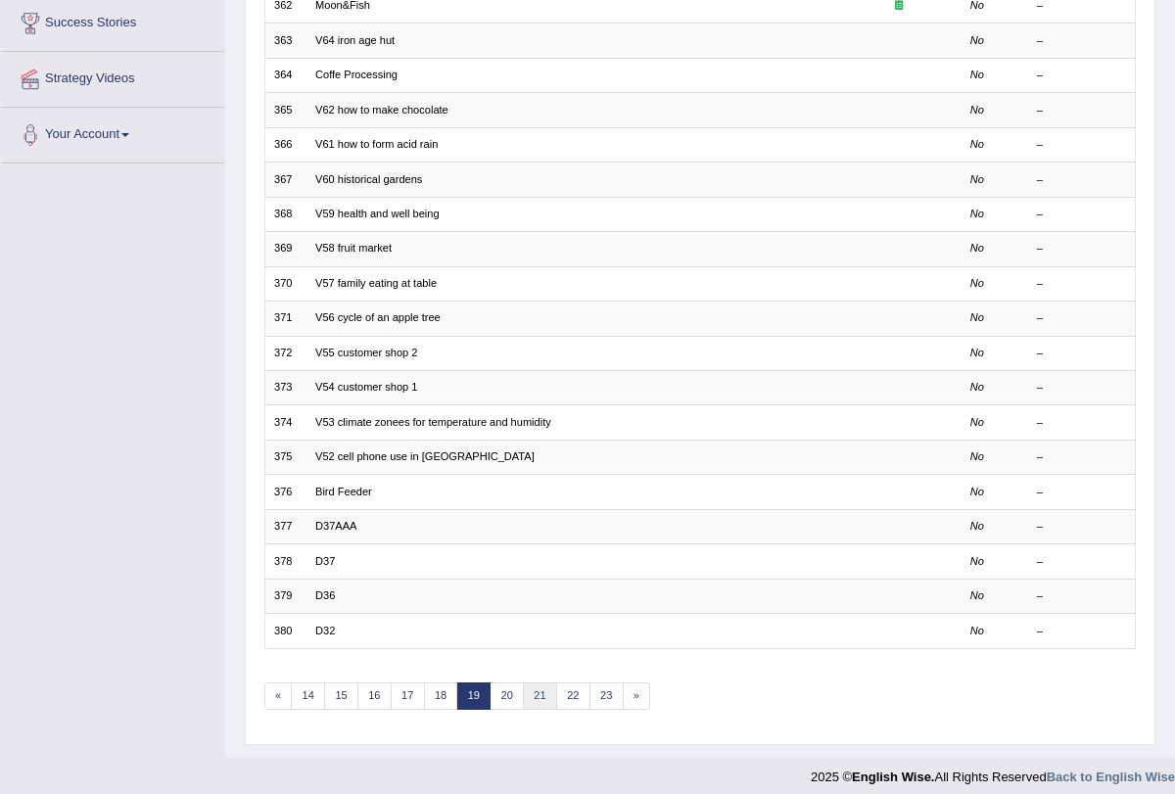
click at [531, 685] on link "21" at bounding box center [540, 695] width 34 height 27
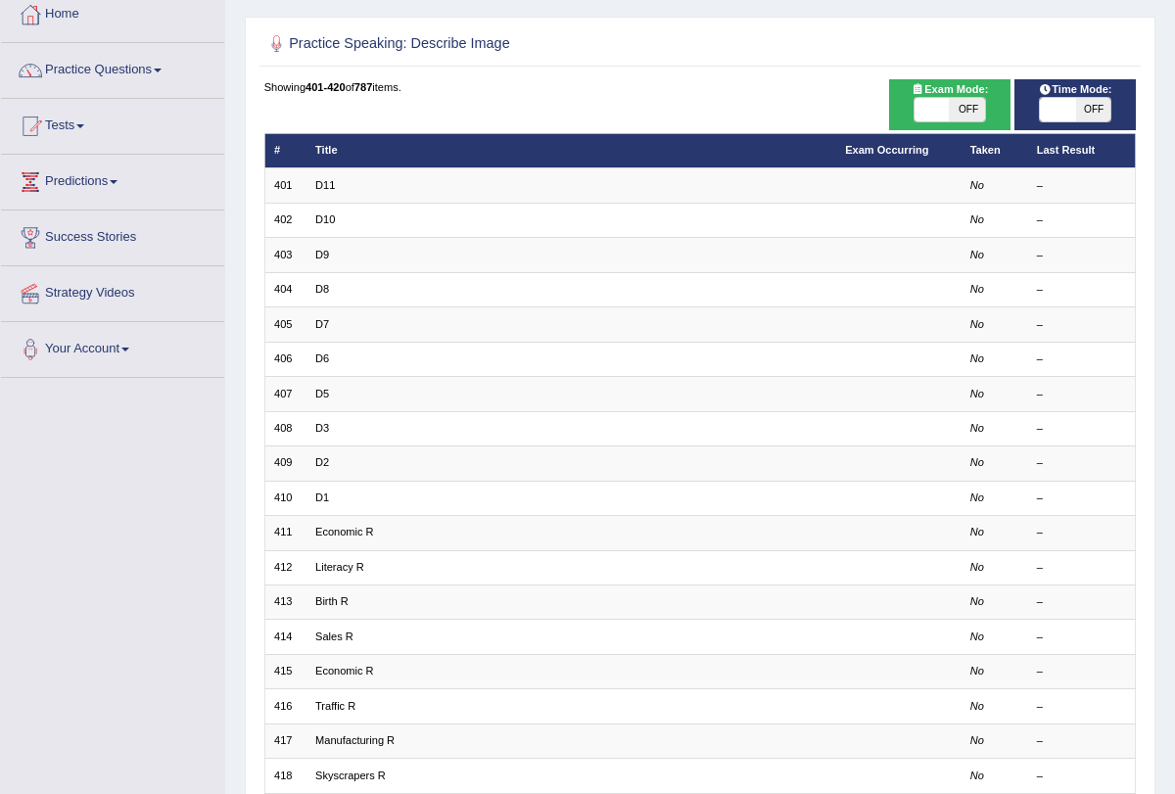
scroll to position [324, 0]
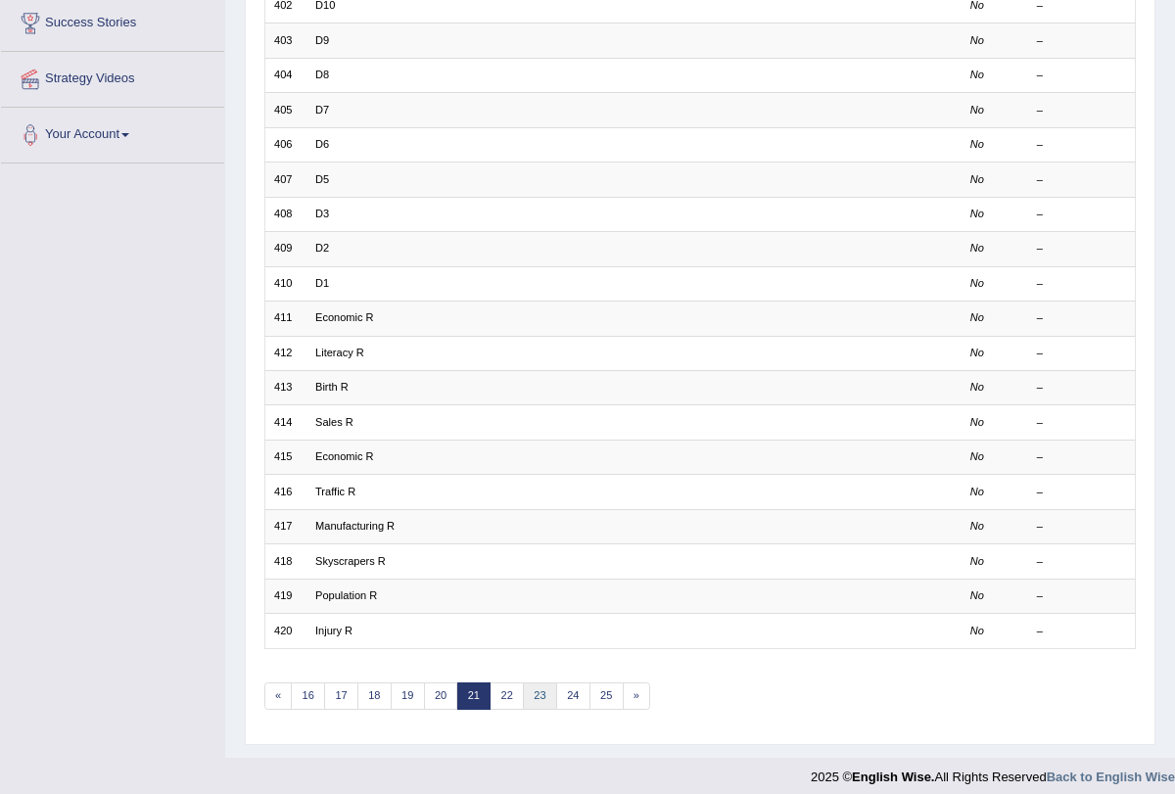
click at [537, 685] on link "23" at bounding box center [540, 695] width 34 height 27
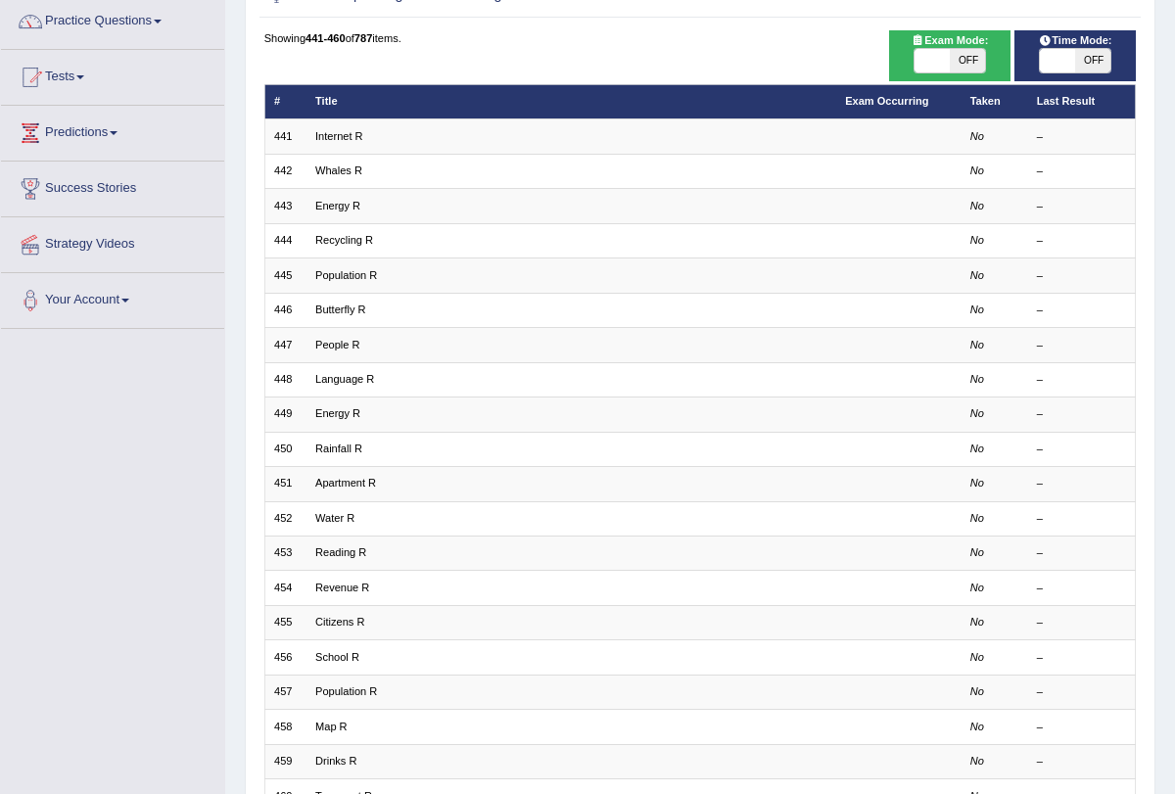
scroll to position [324, 0]
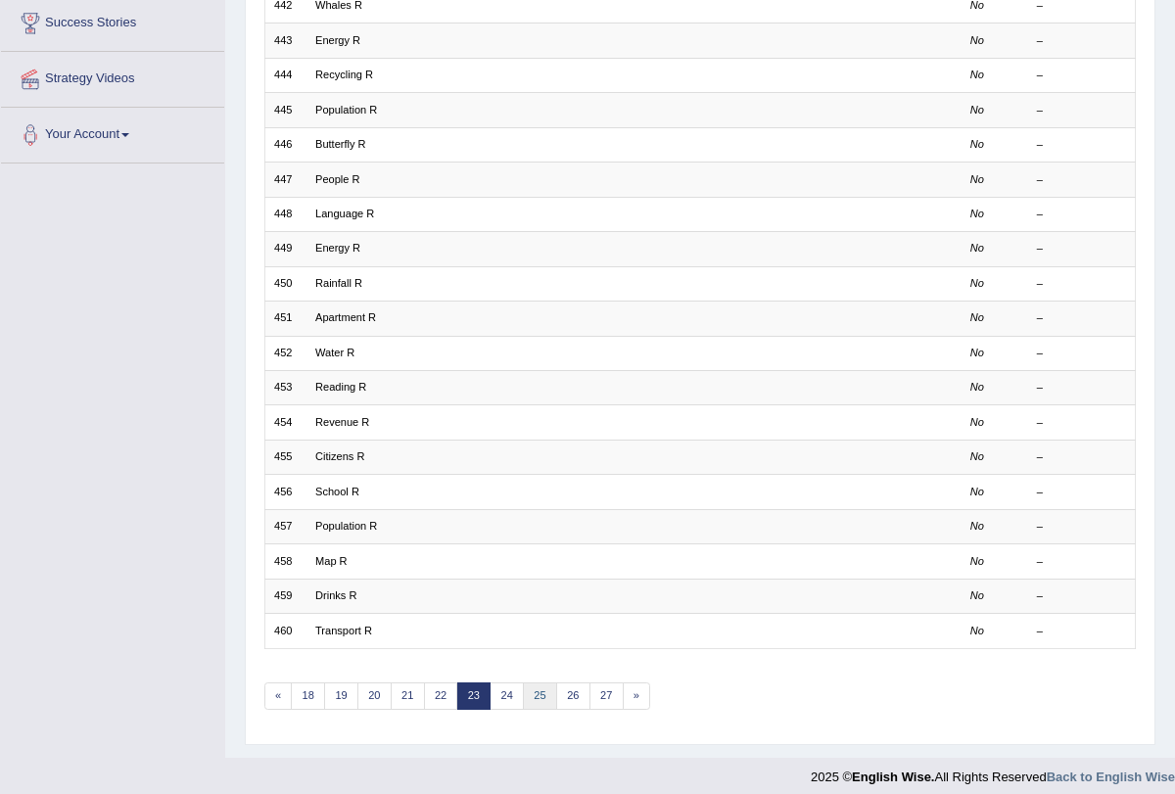
click at [529, 684] on link "25" at bounding box center [540, 695] width 34 height 27
click at [556, 684] on link "28" at bounding box center [573, 695] width 34 height 27
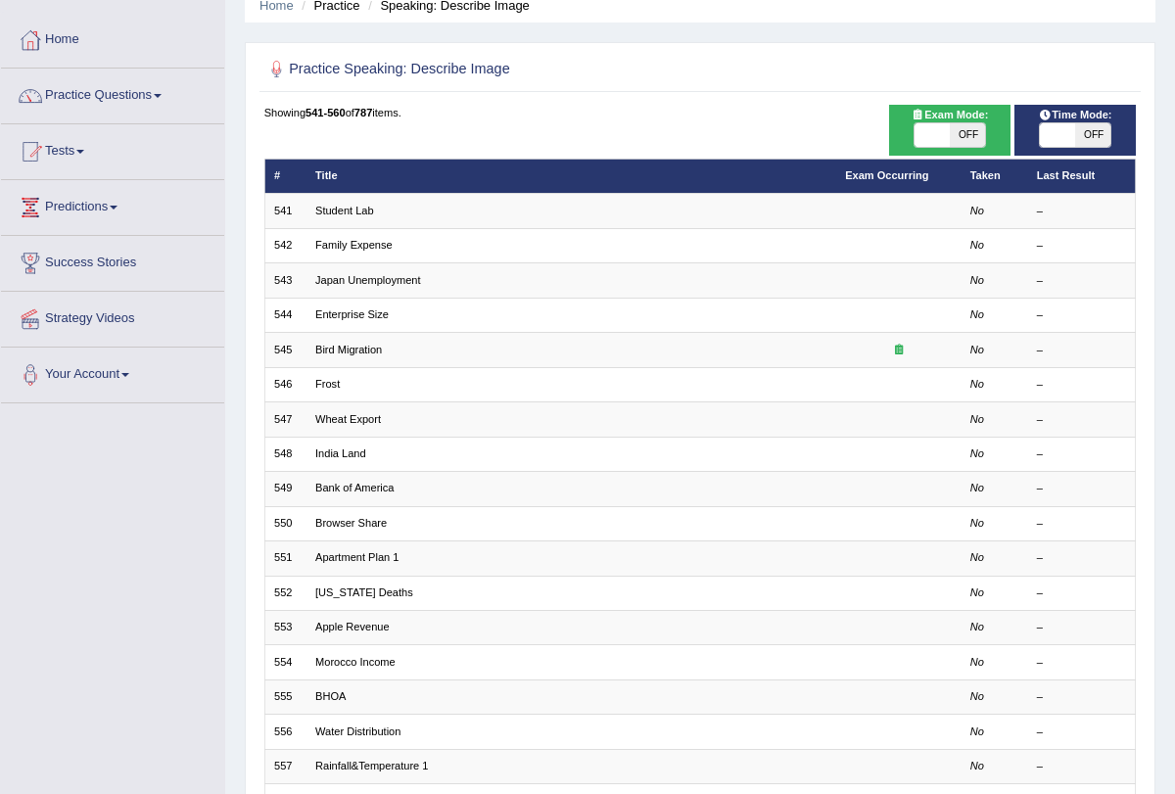
scroll to position [324, 0]
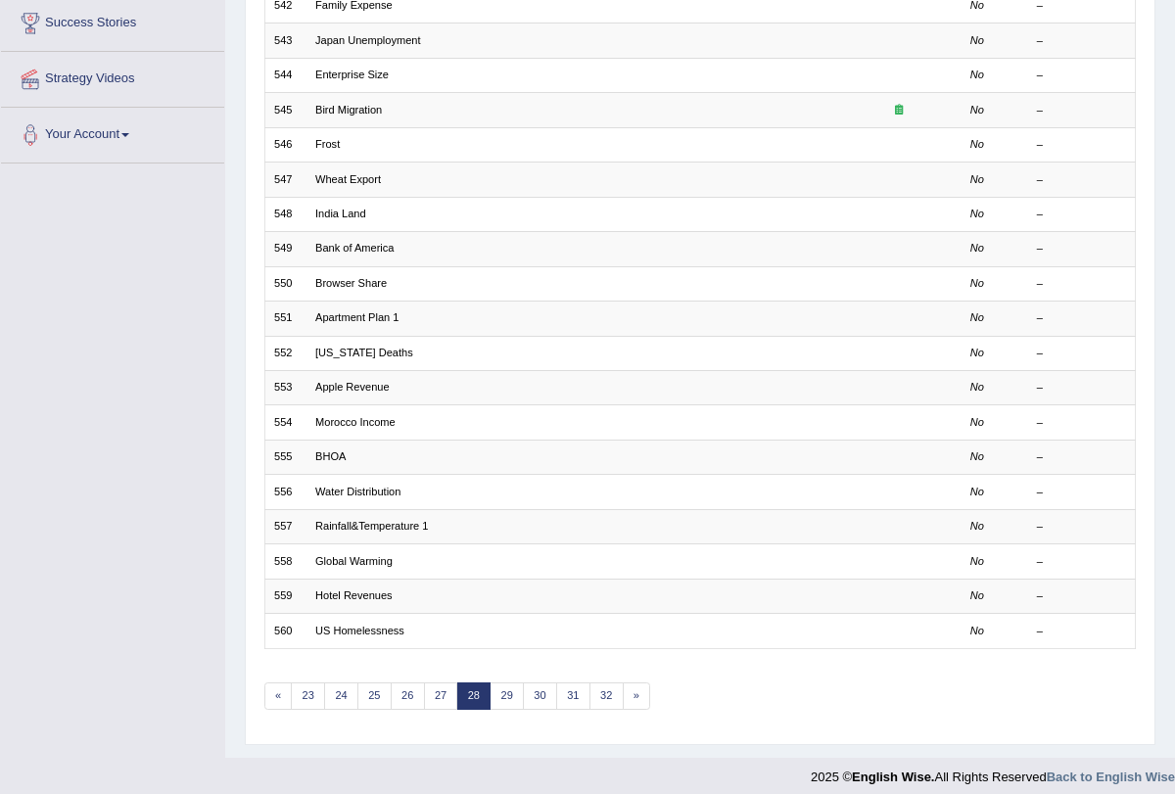
click at [568, 700] on div "Showing 541-560 of 787 items. # Title Exam Occurring Taken Last Result 541 Stud…" at bounding box center [700, 297] width 872 height 865
click at [556, 682] on link "31" at bounding box center [573, 695] width 34 height 27
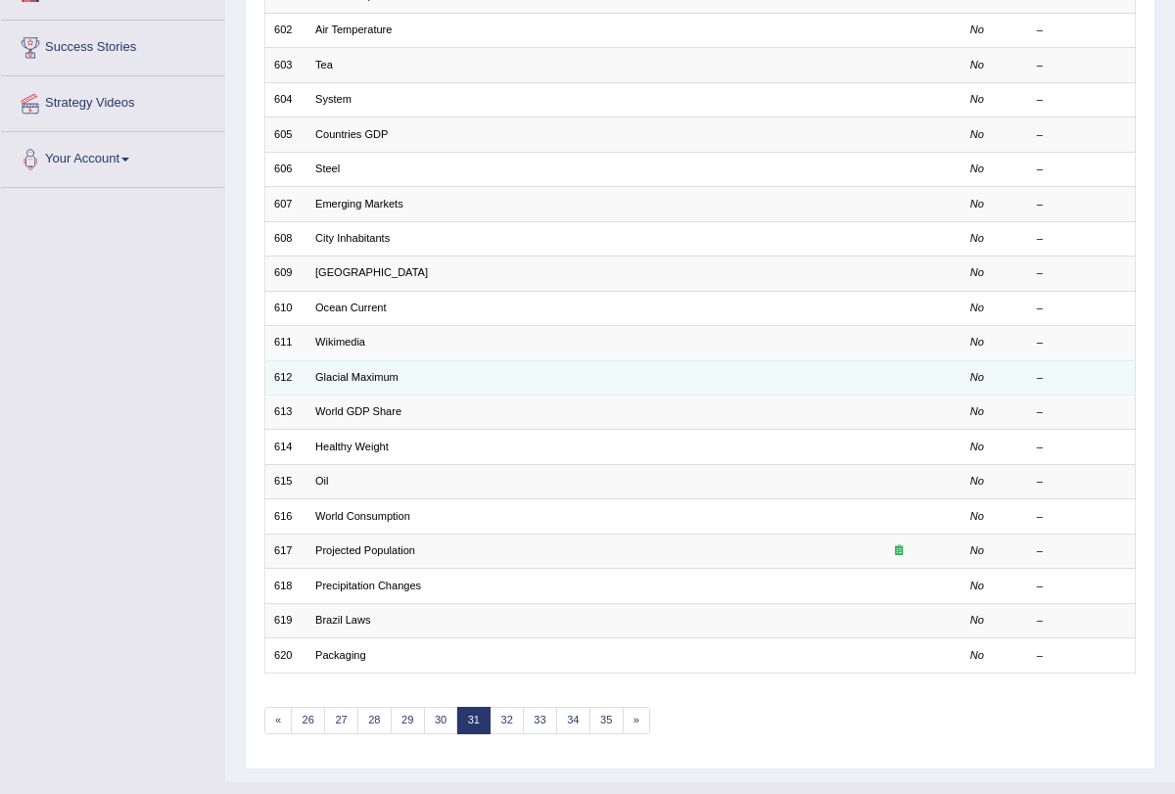
scroll to position [324, 0]
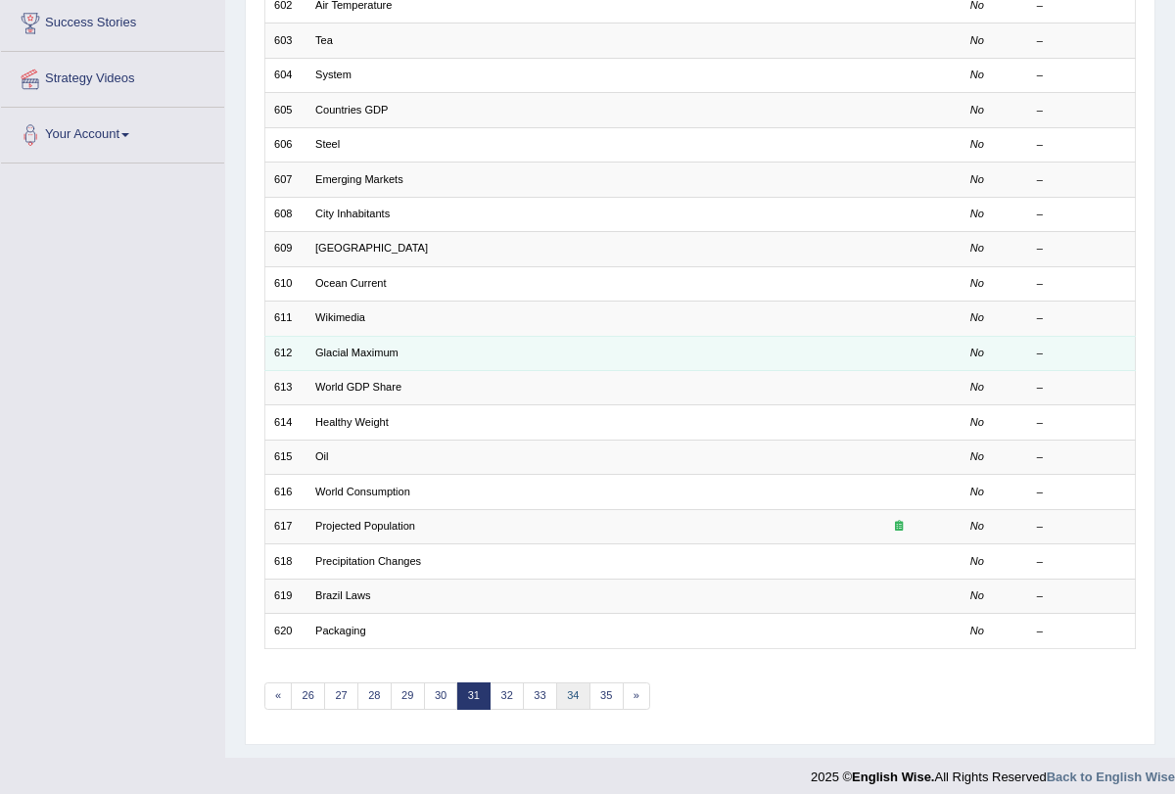
click at [556, 682] on link "34" at bounding box center [573, 695] width 34 height 27
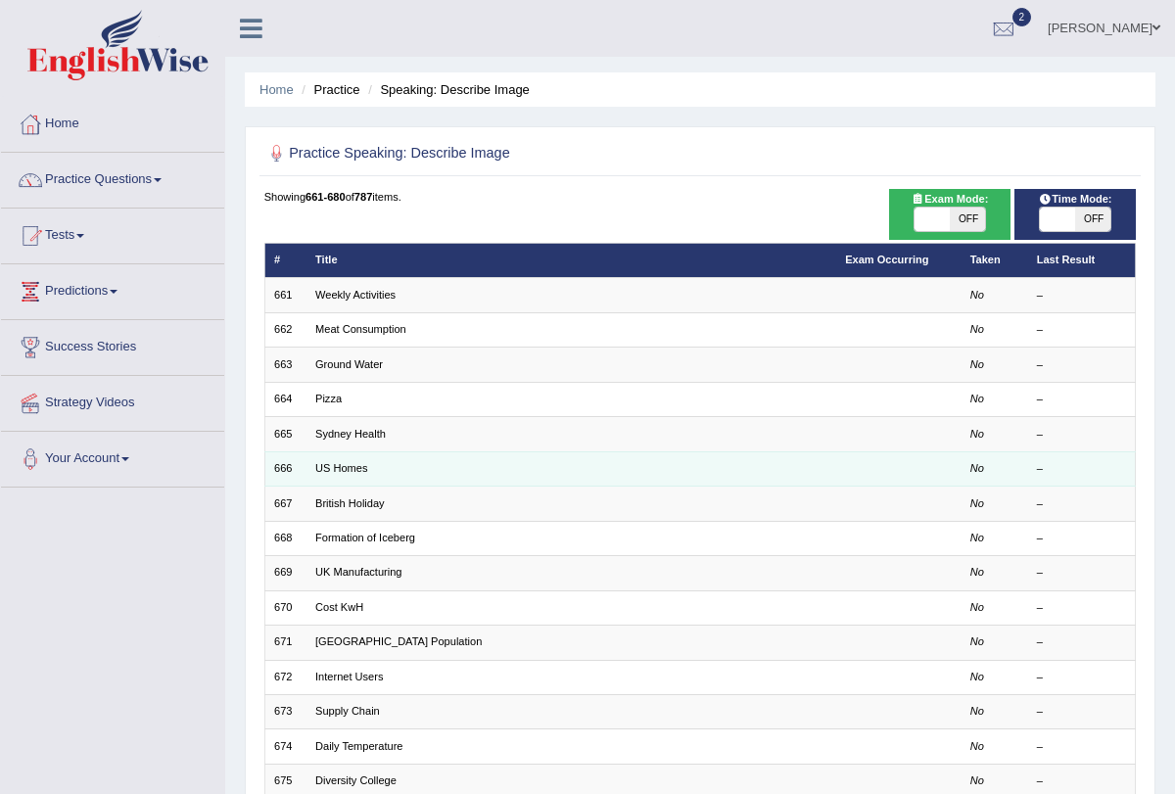
scroll to position [324, 0]
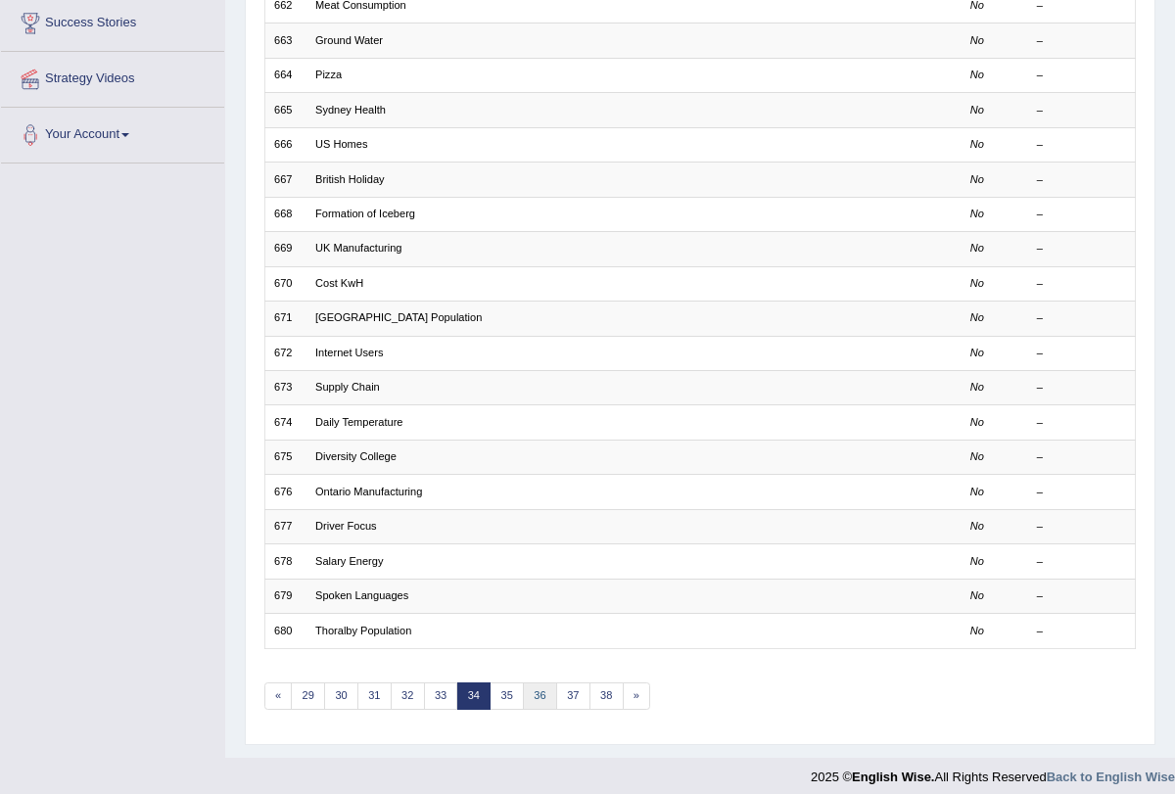
click at [539, 686] on link "36" at bounding box center [540, 695] width 34 height 27
